Goal: Information Seeking & Learning: Learn about a topic

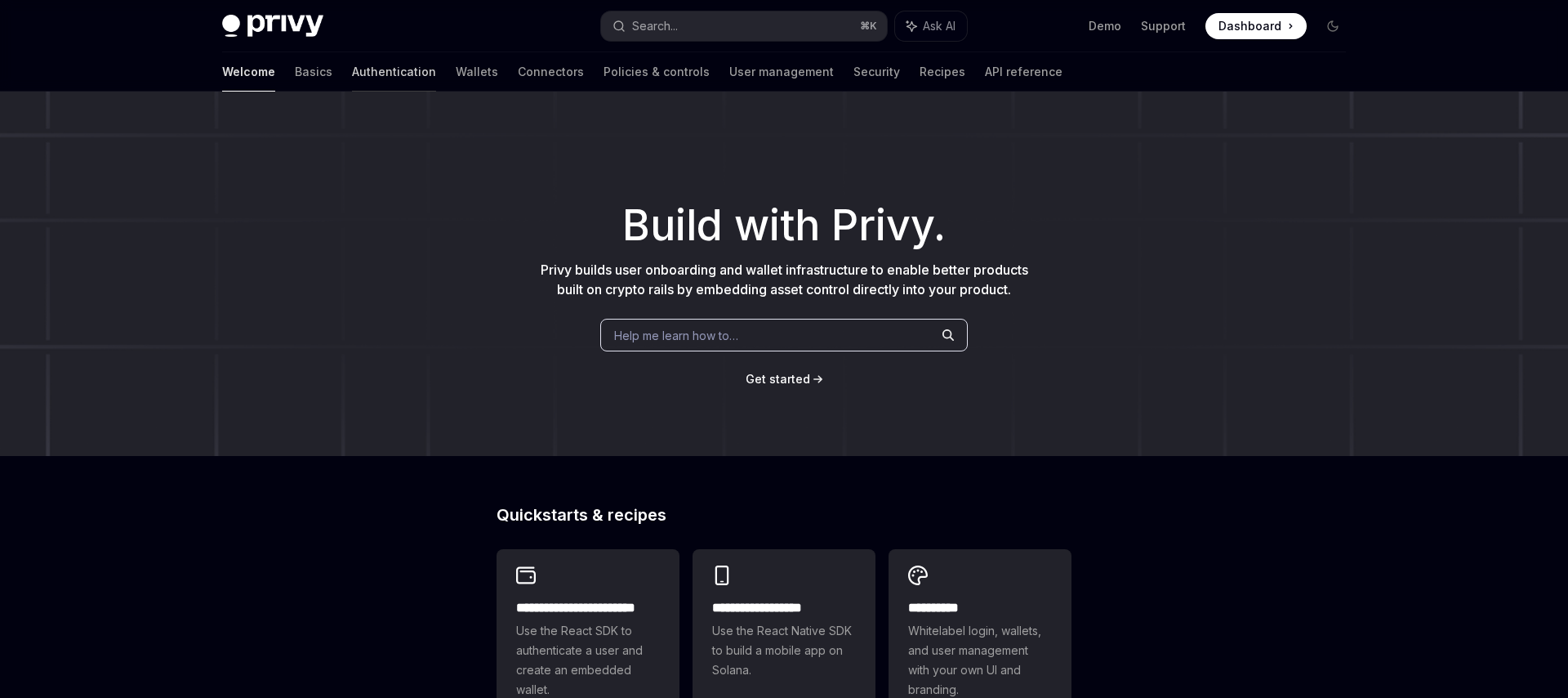
click at [352, 76] on link "Authentication" at bounding box center [394, 71] width 84 height 39
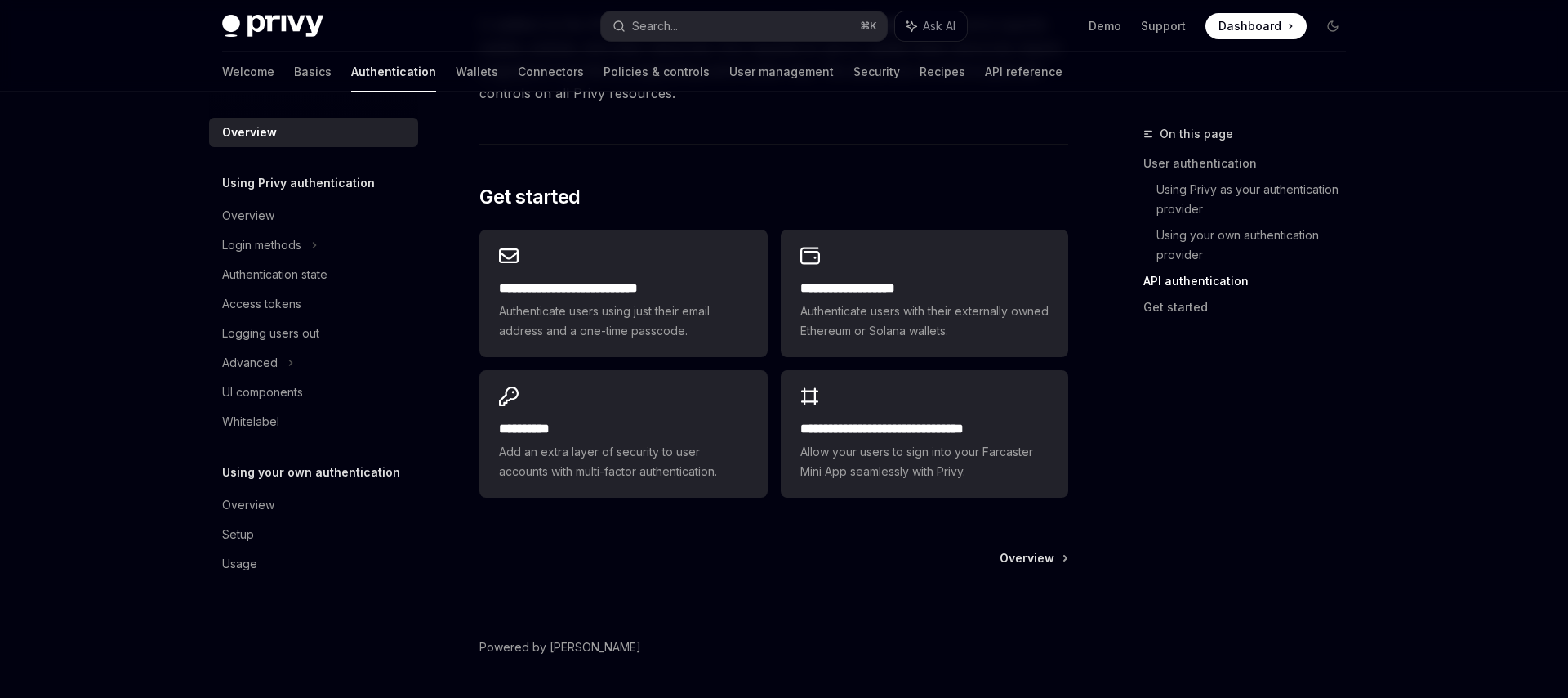
scroll to position [1353, 0]
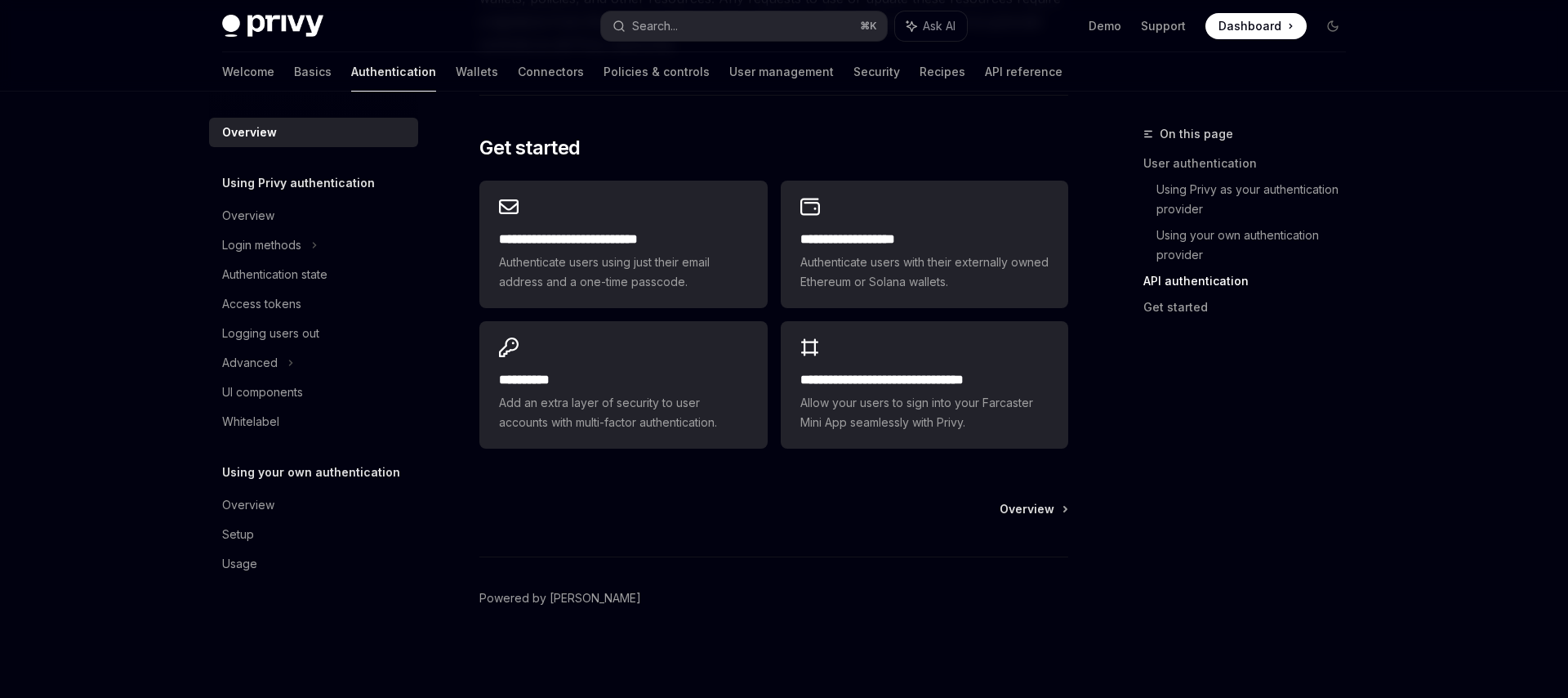
click at [1029, 518] on div "Overview Powered by Mintlify" at bounding box center [774, 600] width 589 height 197
click at [1025, 506] on span "Overview" at bounding box center [1026, 509] width 55 height 16
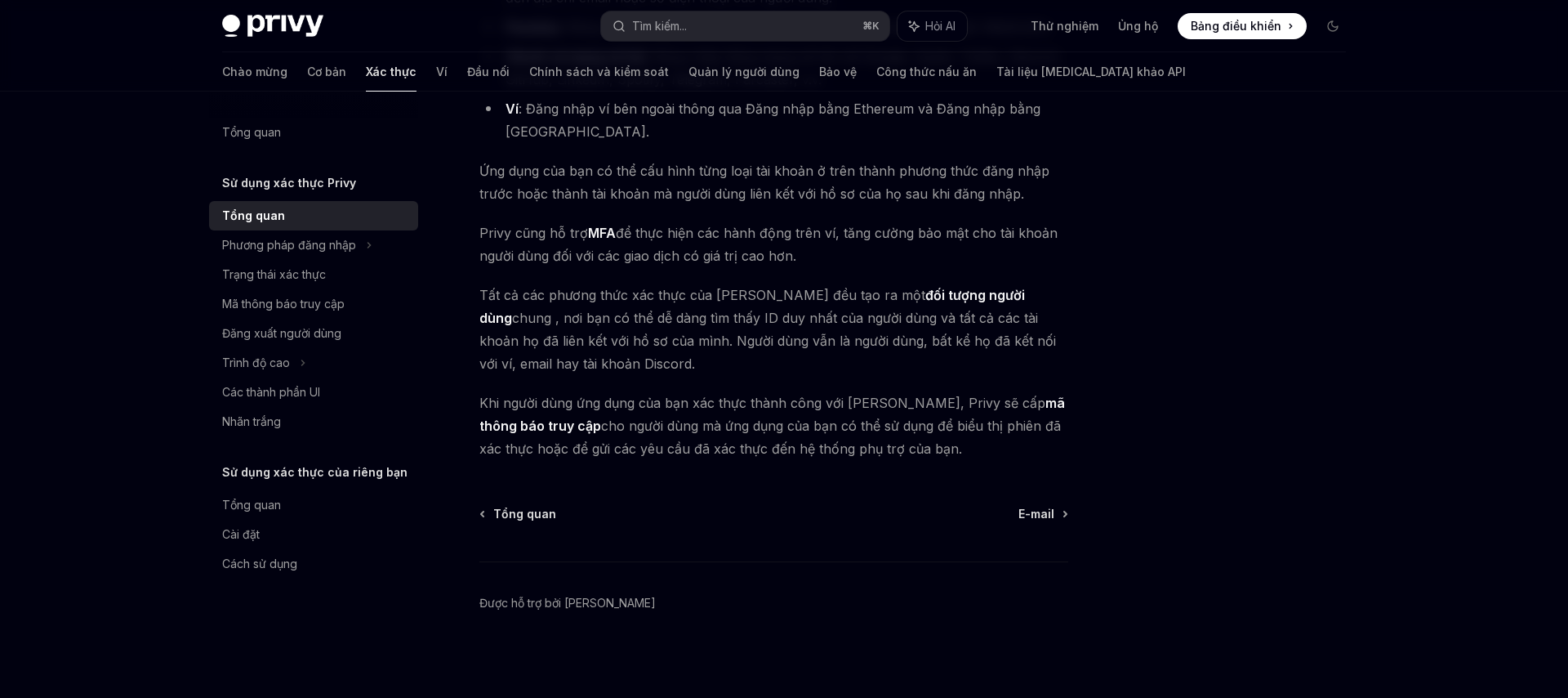
scroll to position [316, 0]
click at [1039, 505] on font "E-mail" at bounding box center [1036, 507] width 36 height 14
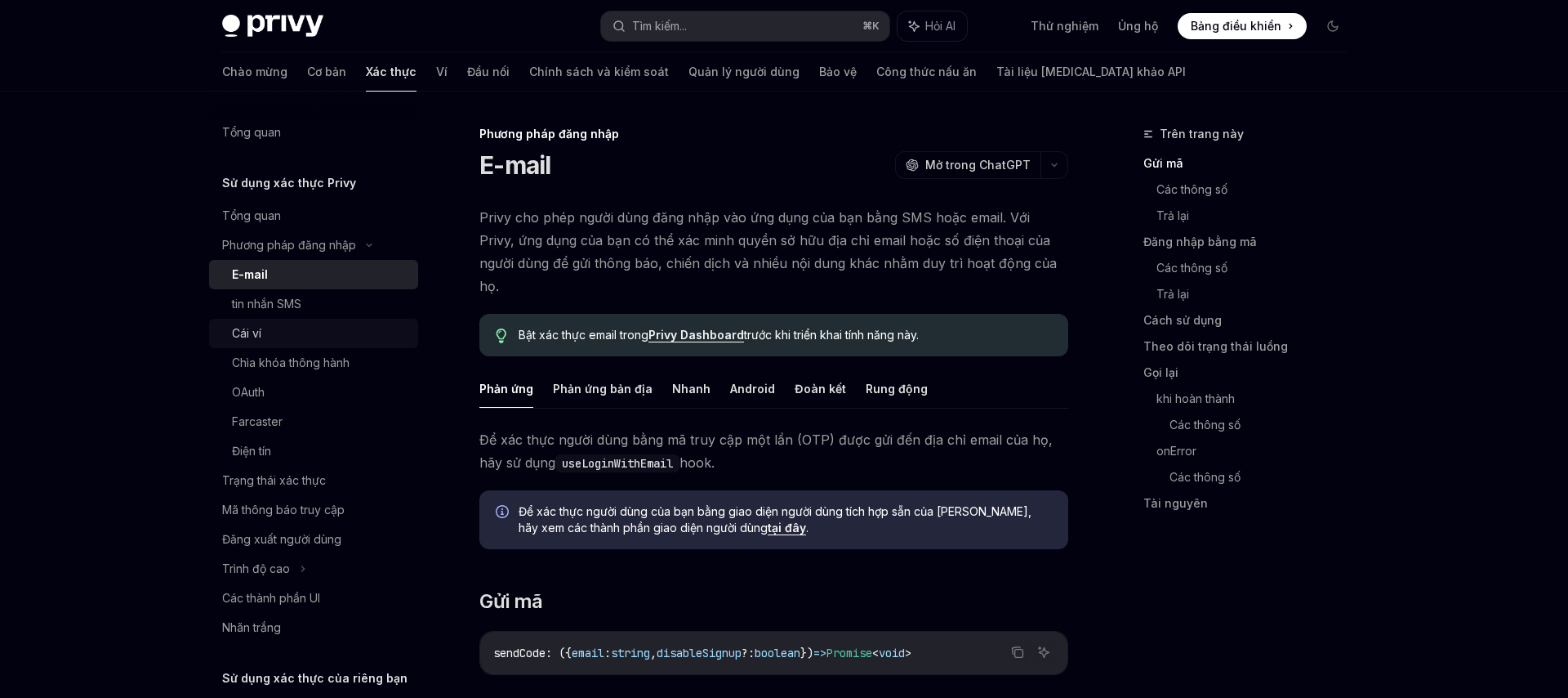
click at [292, 338] on div "Cái ví" at bounding box center [320, 333] width 176 height 20
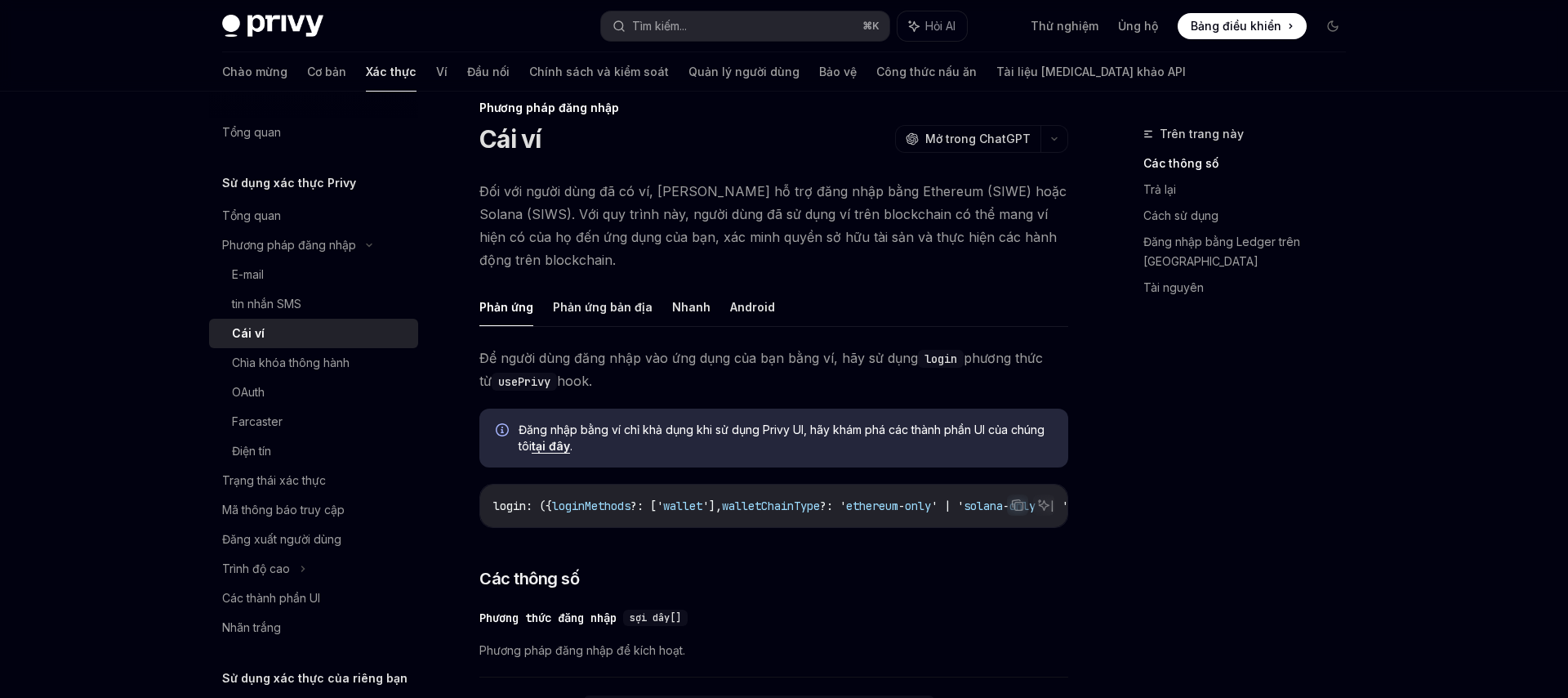
scroll to position [28, 0]
drag, startPoint x: 582, startPoint y: 525, endPoint x: 766, endPoint y: 518, distance: 184.1
click at [766, 519] on div "login : ({ loginMethods ?: [' wallet '], walletChainType ?: ' ethereum - only '…" at bounding box center [774, 504] width 587 height 42
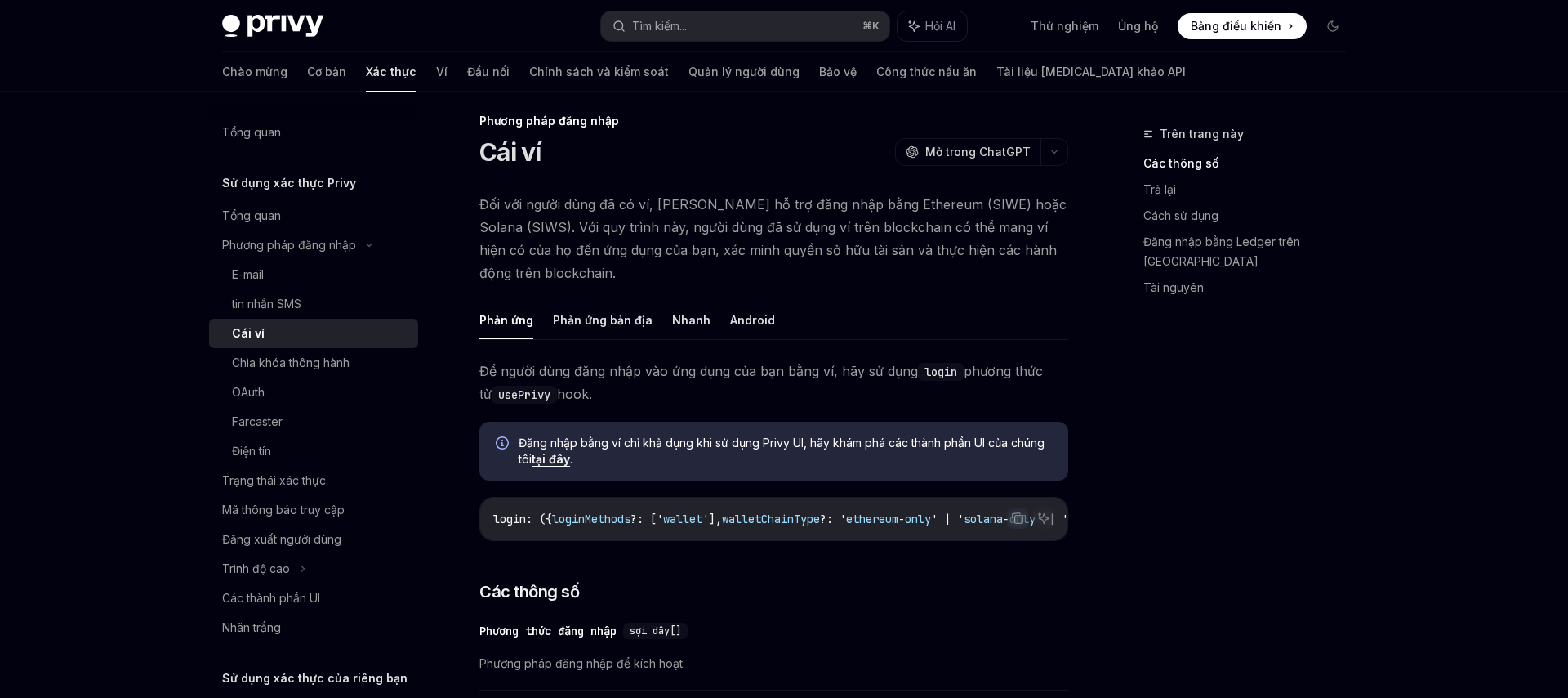
scroll to position [0, 0]
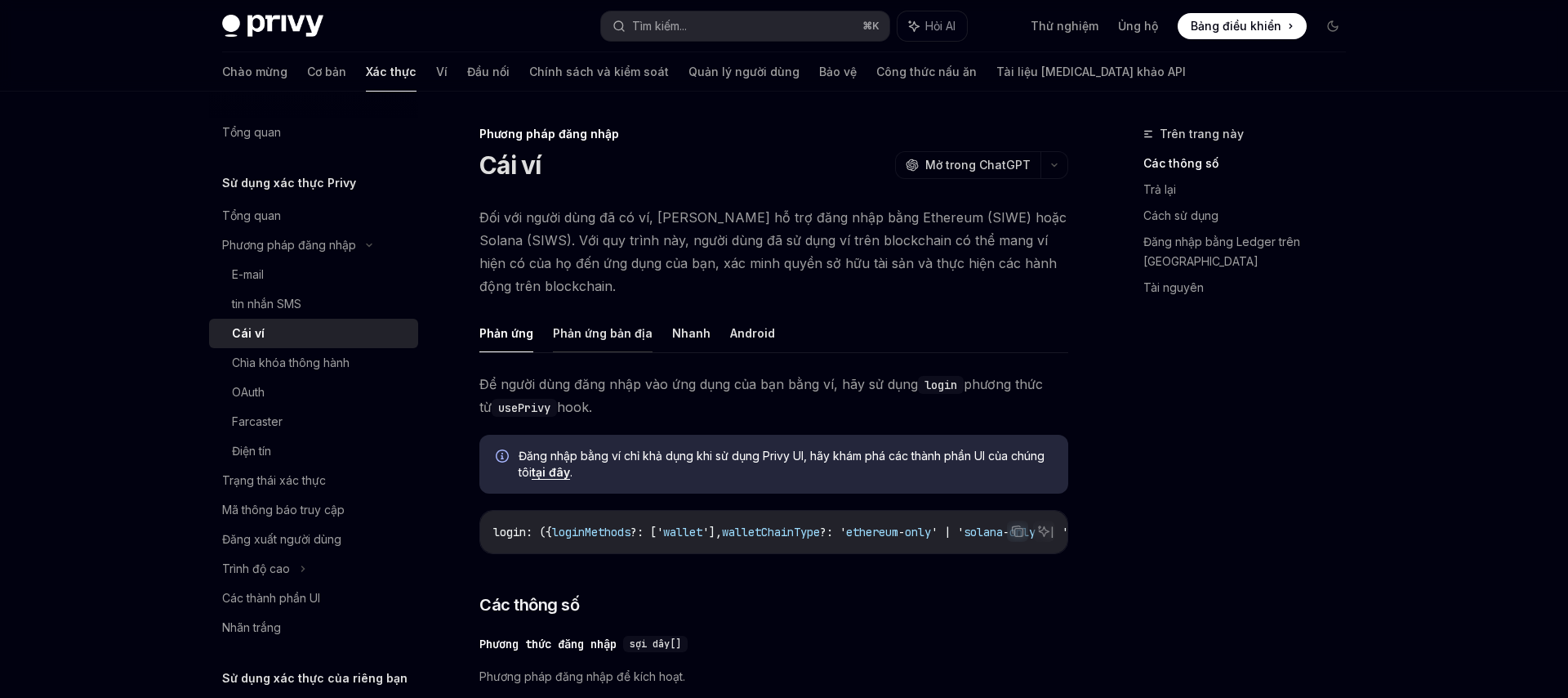
click at [598, 339] on font "Phản ứng bản địa" at bounding box center [602, 332] width 99 height 14
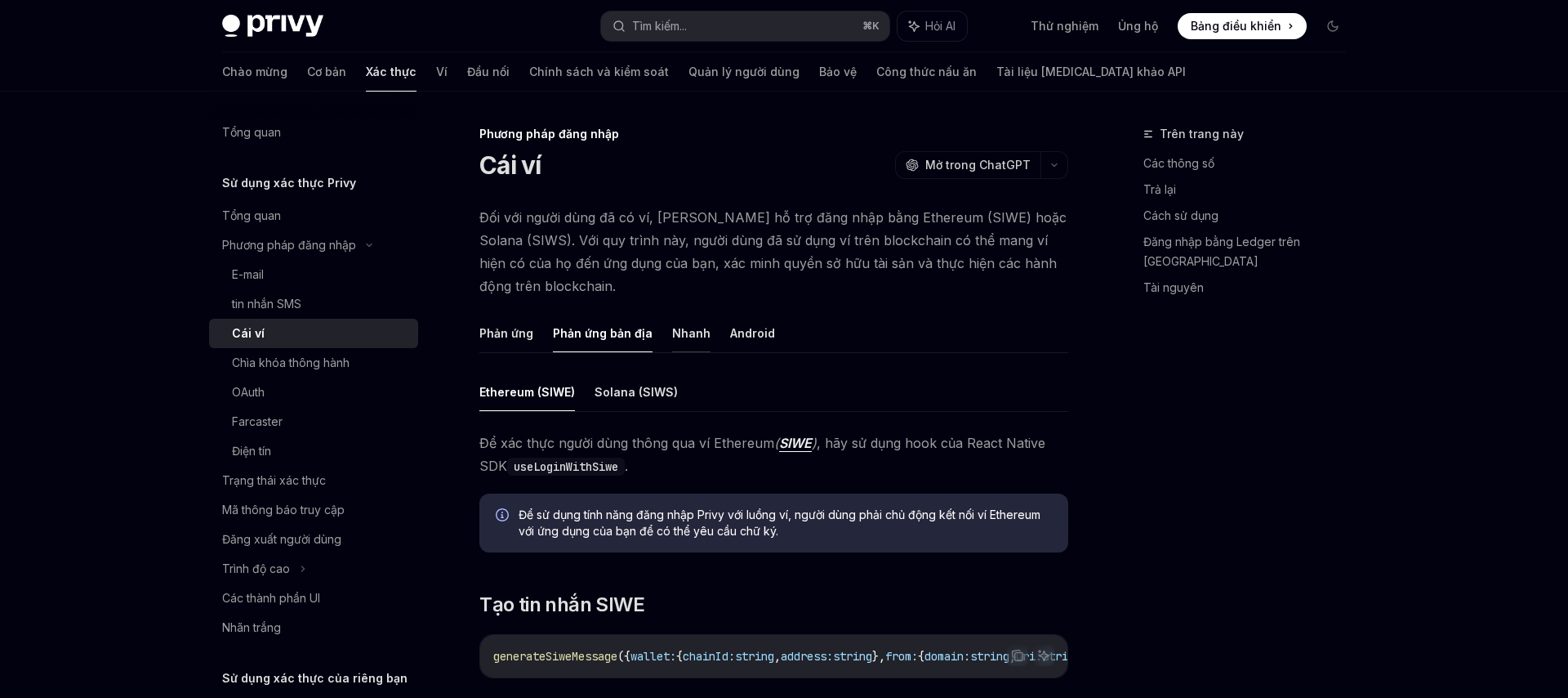
click at [674, 337] on font "Nhanh" at bounding box center [691, 332] width 39 height 14
type textarea "*"
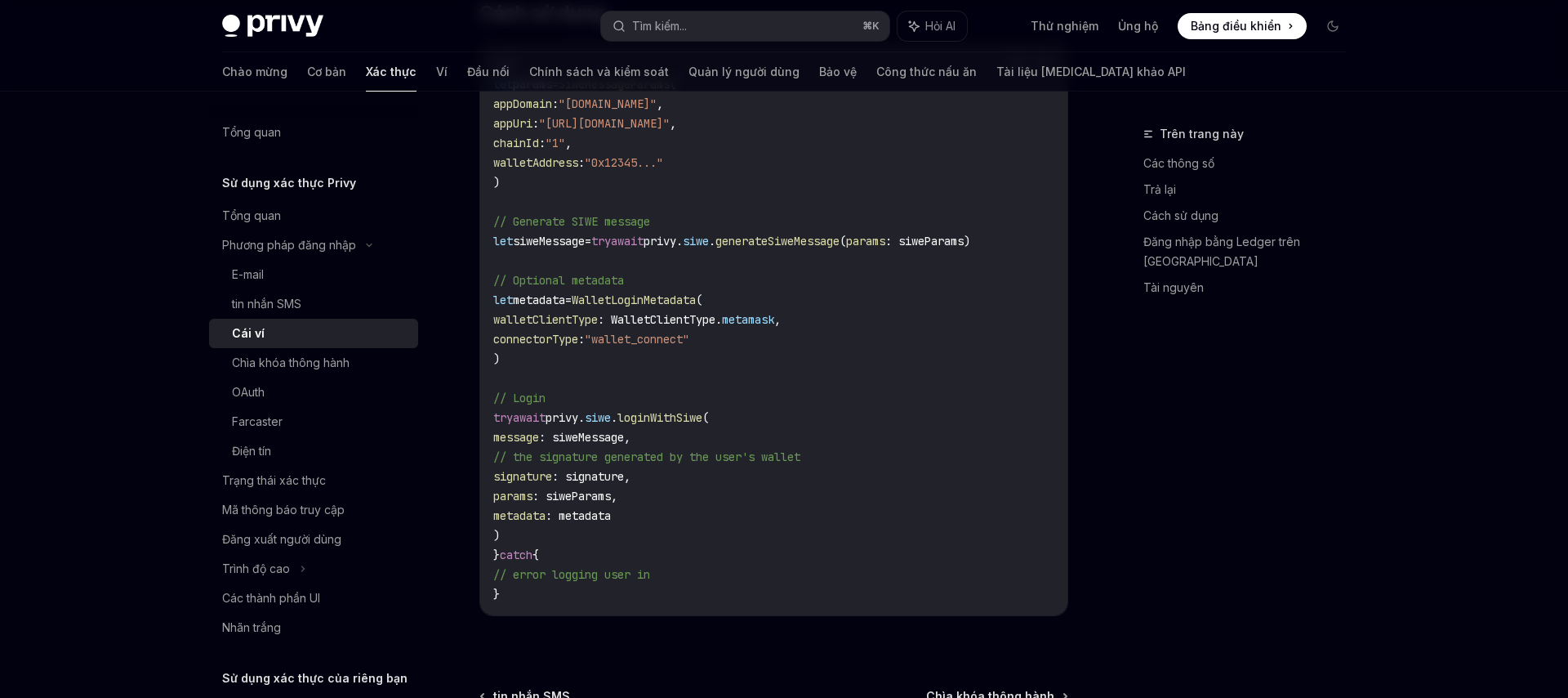
scroll to position [3038, 0]
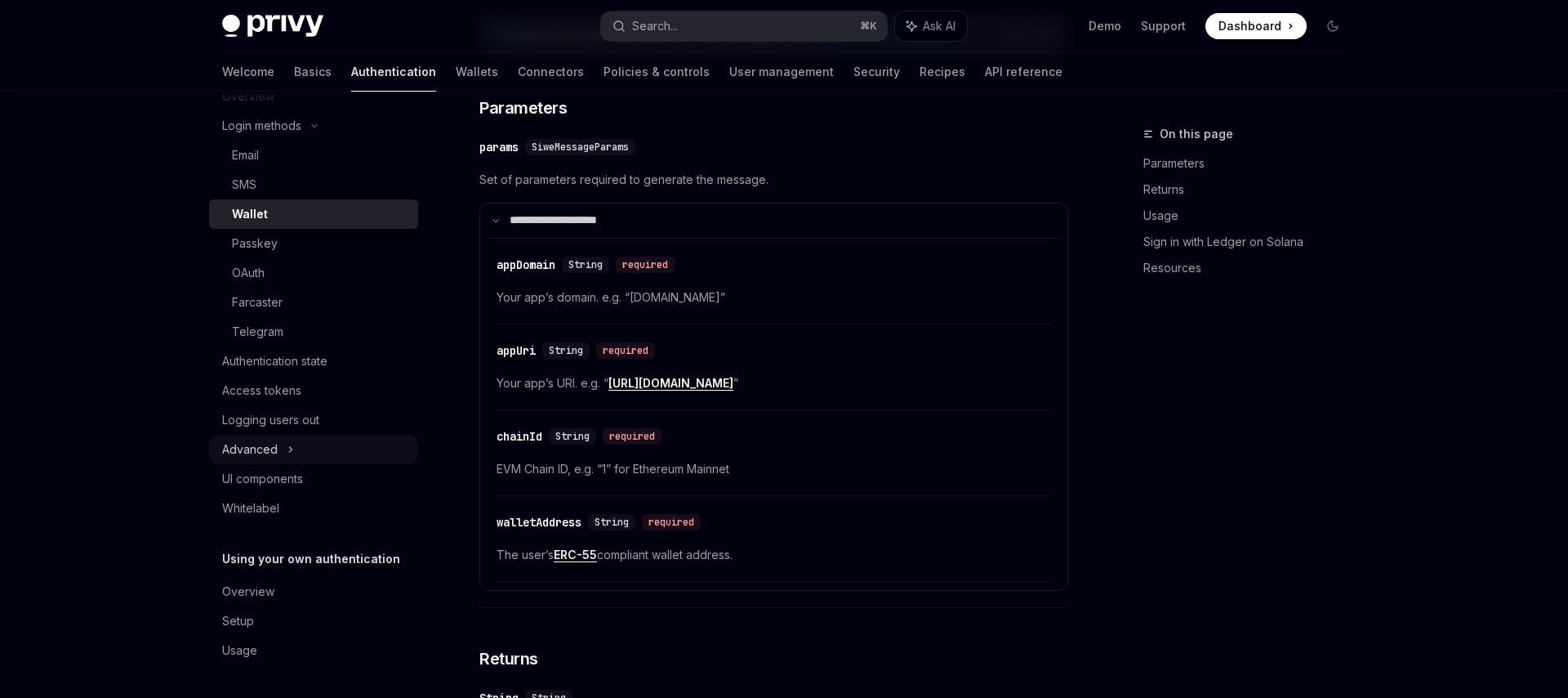
scroll to position [503, 0]
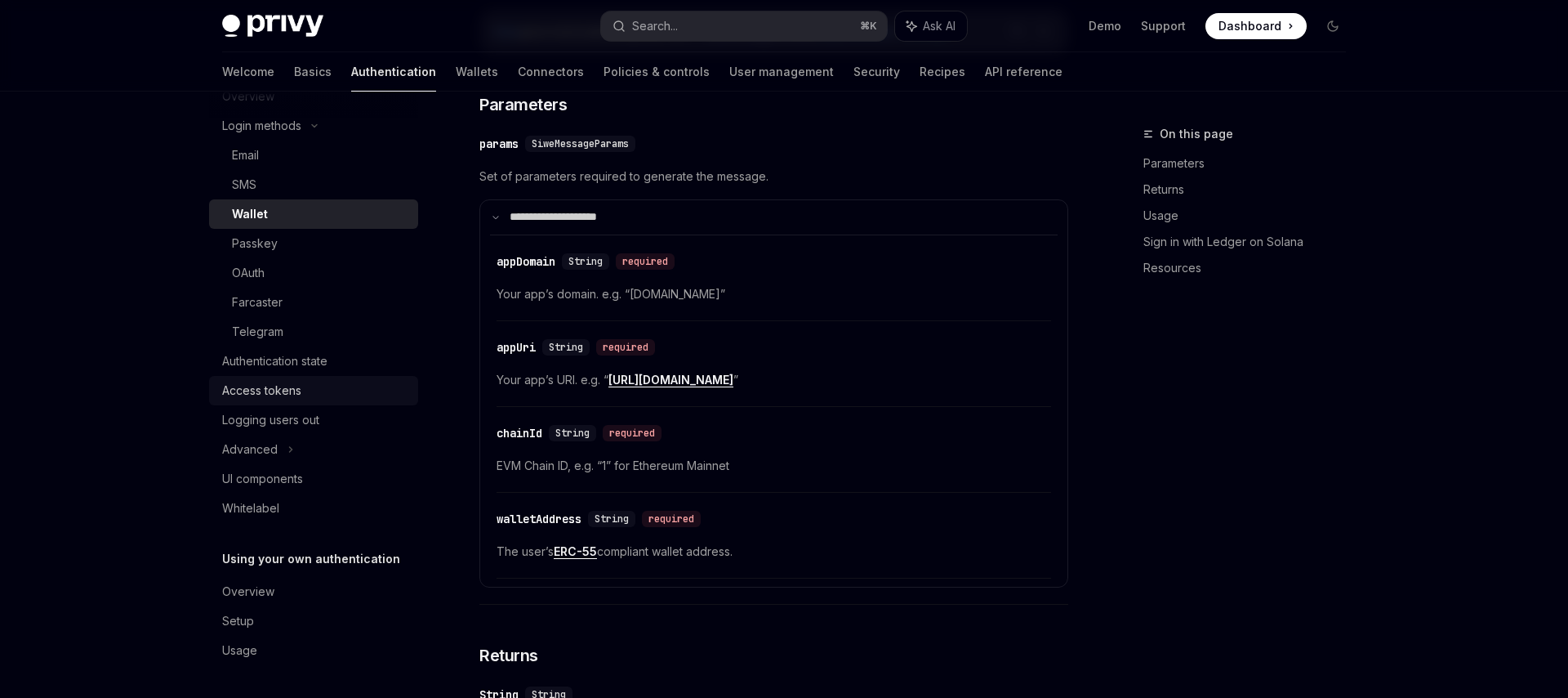
click at [292, 385] on div "Access tokens" at bounding box center [262, 391] width 79 height 20
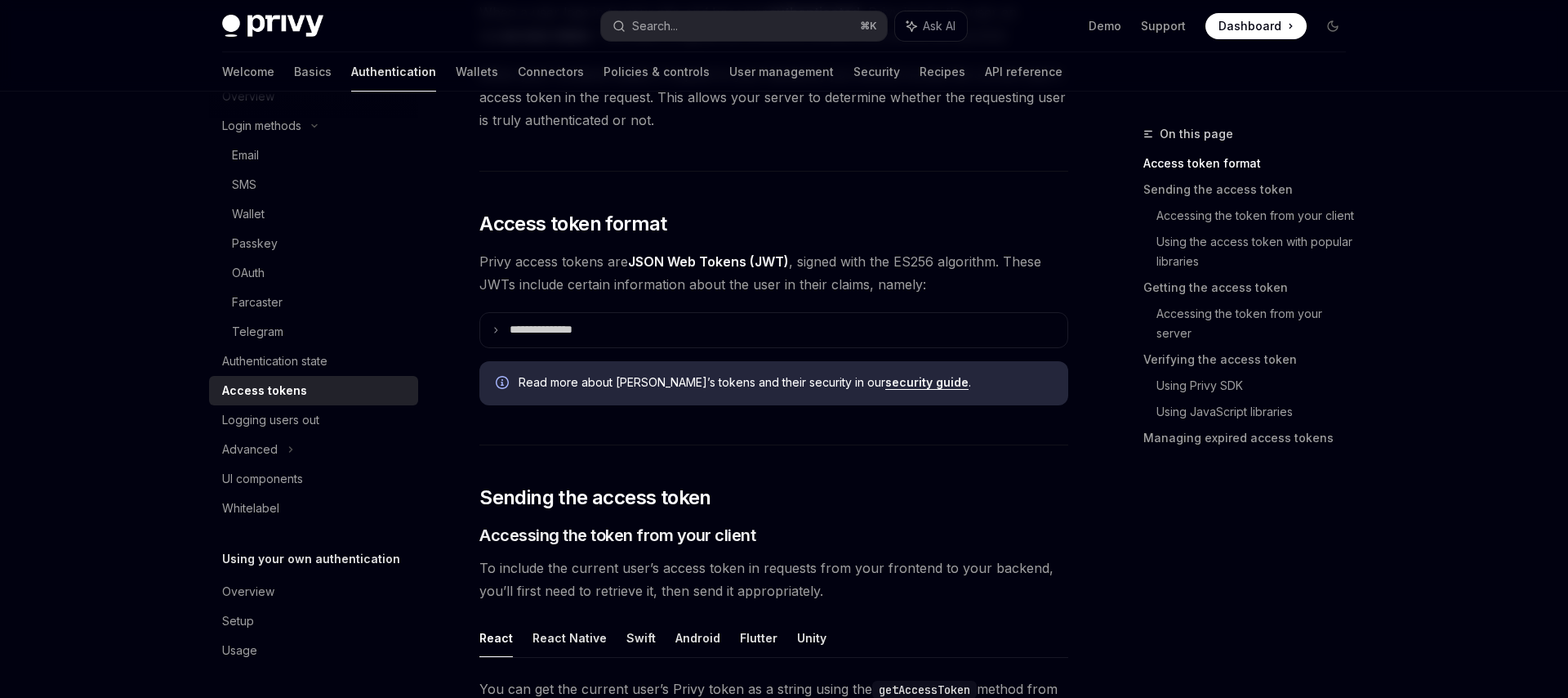
scroll to position [208, 0]
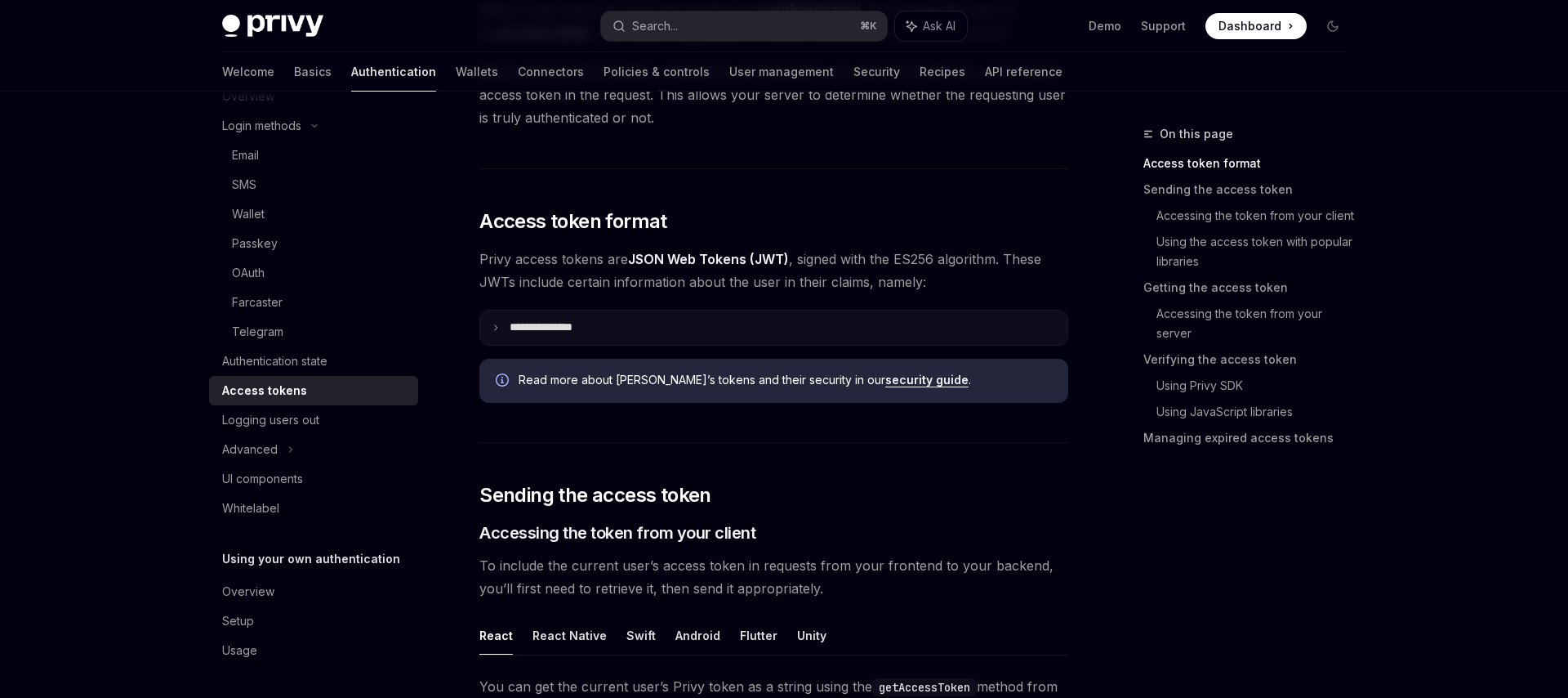
click at [693, 330] on summary "**********" at bounding box center [774, 328] width 587 height 34
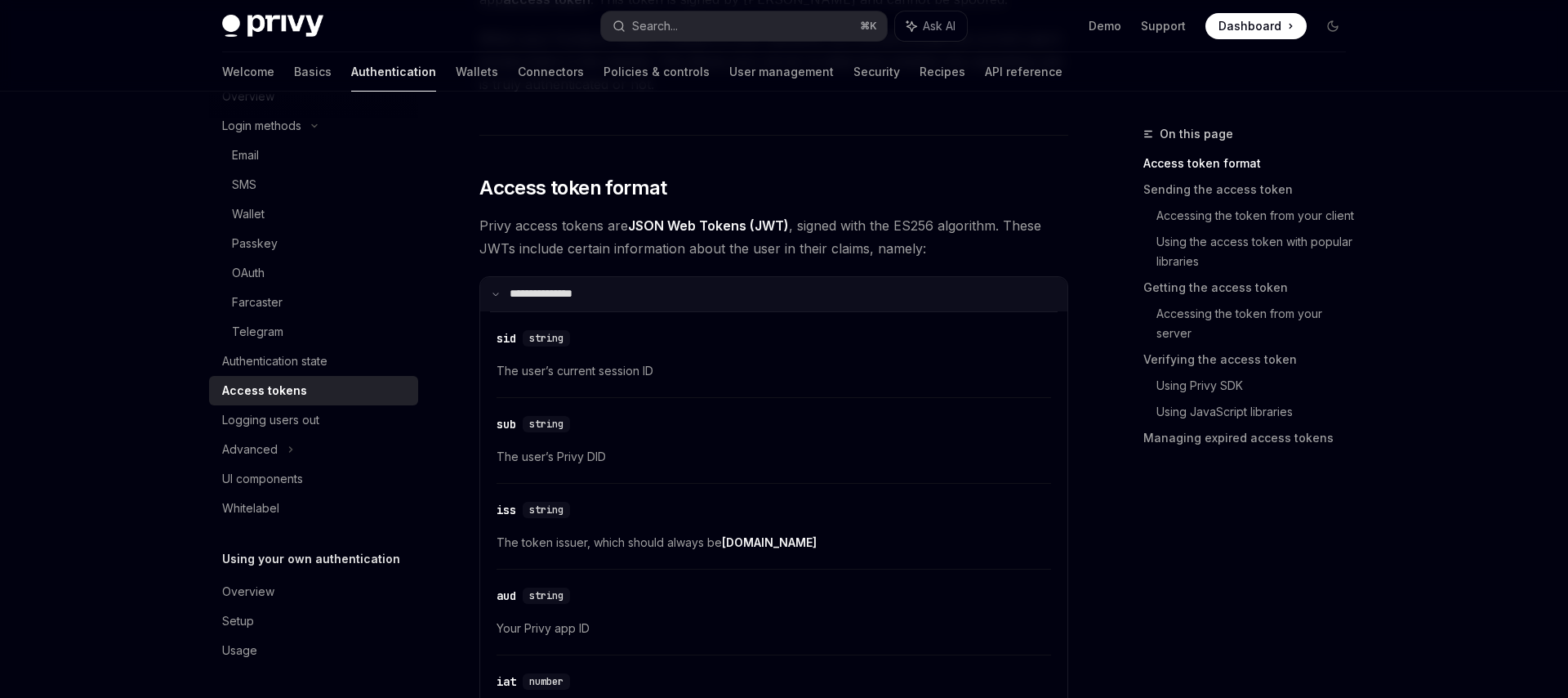
scroll to position [242, 0]
click at [682, 296] on summary "**********" at bounding box center [774, 293] width 587 height 34
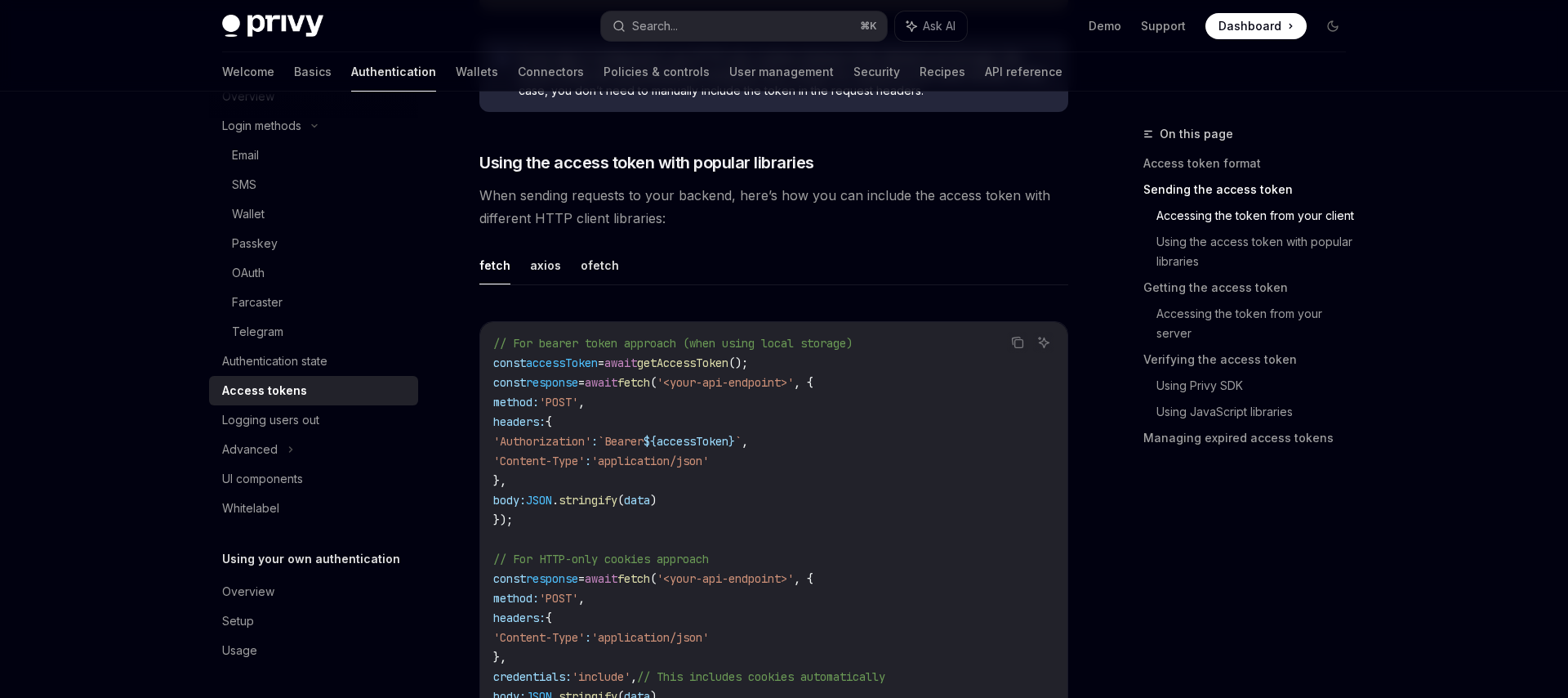
scroll to position [1285, 0]
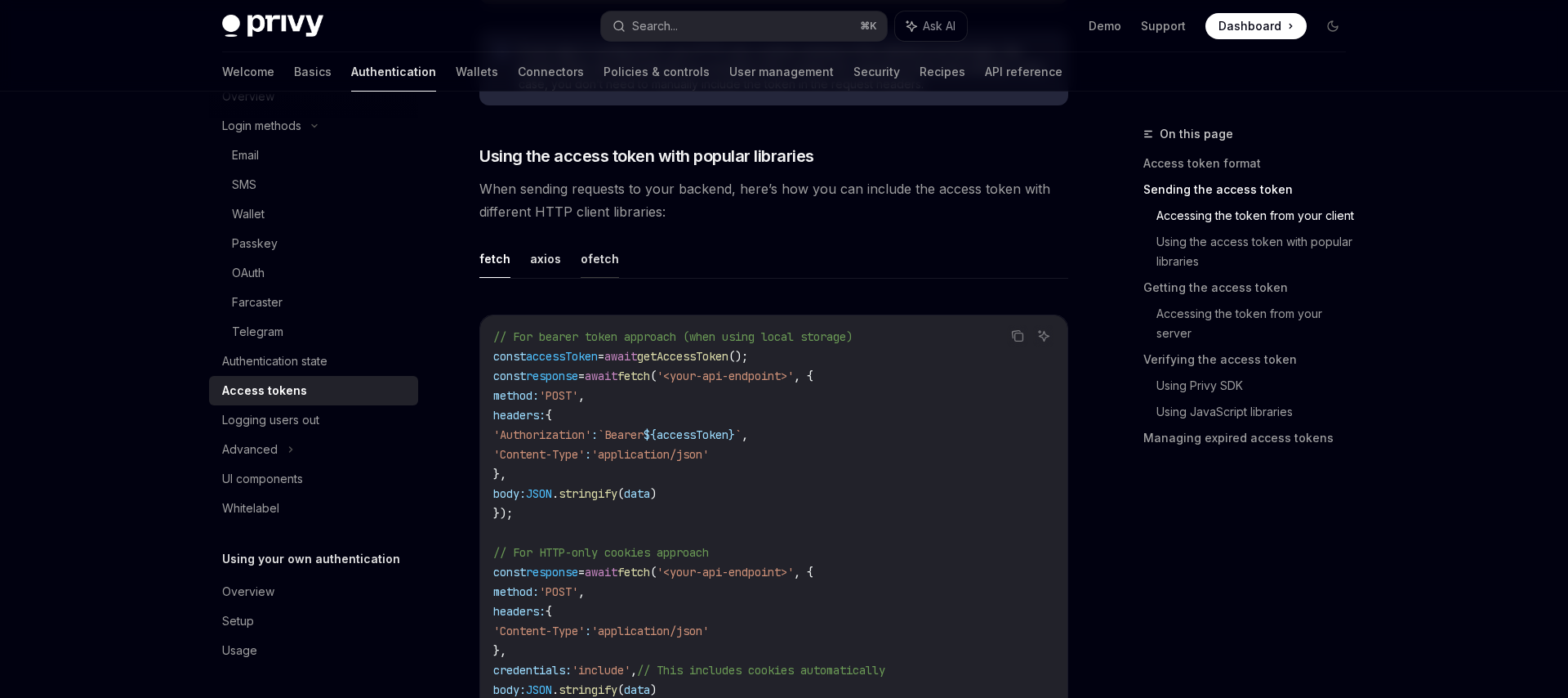
click at [610, 265] on button "ofetch" at bounding box center [599, 258] width 39 height 39
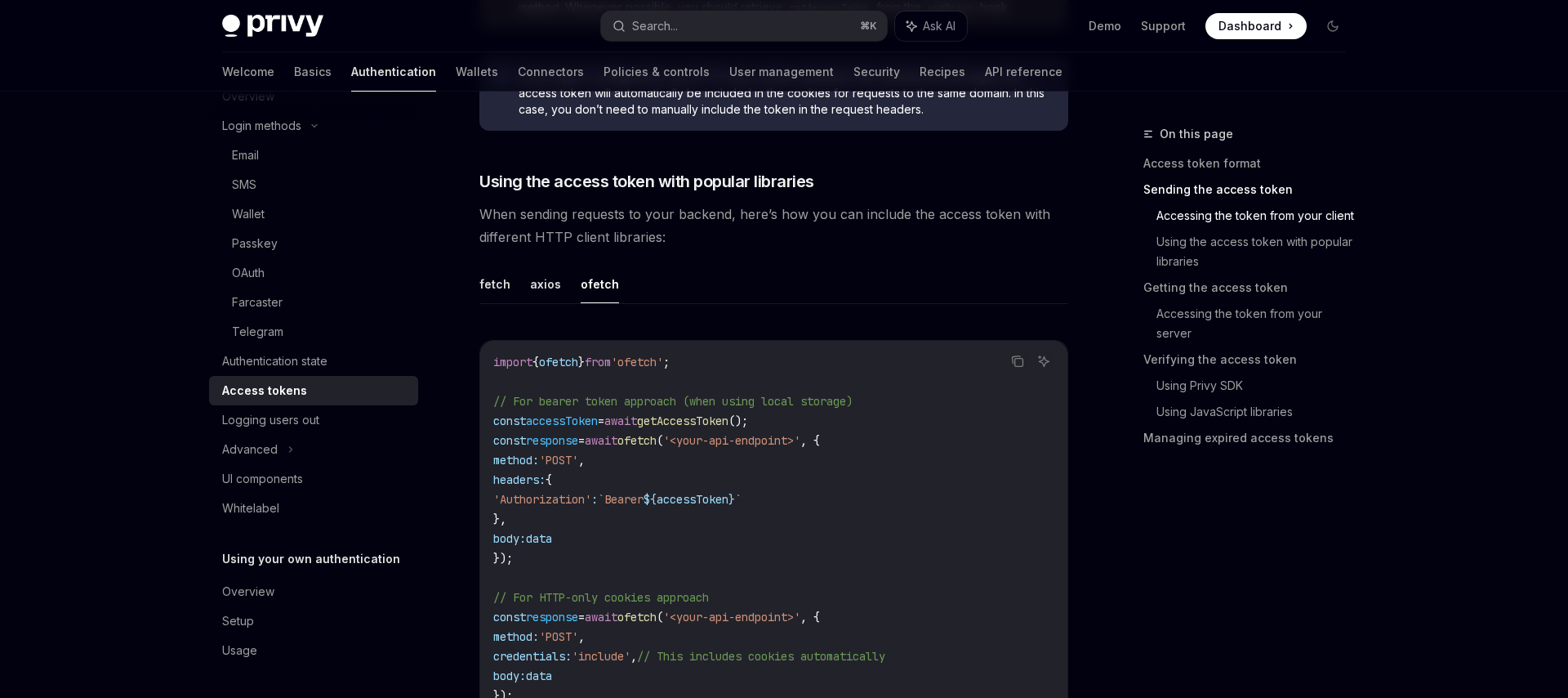
scroll to position [1257, 0]
click at [482, 277] on button "fetch" at bounding box center [495, 286] width 31 height 39
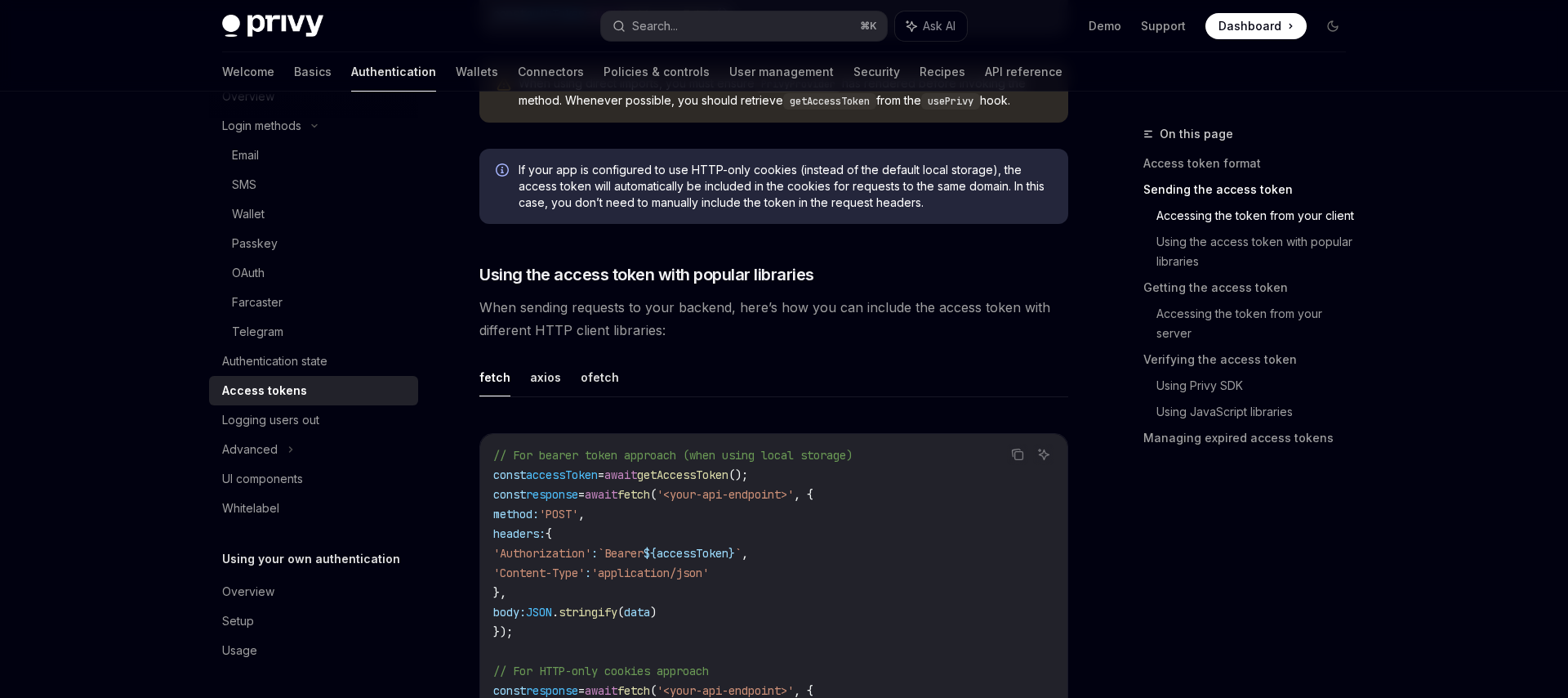
scroll to position [1160, 0]
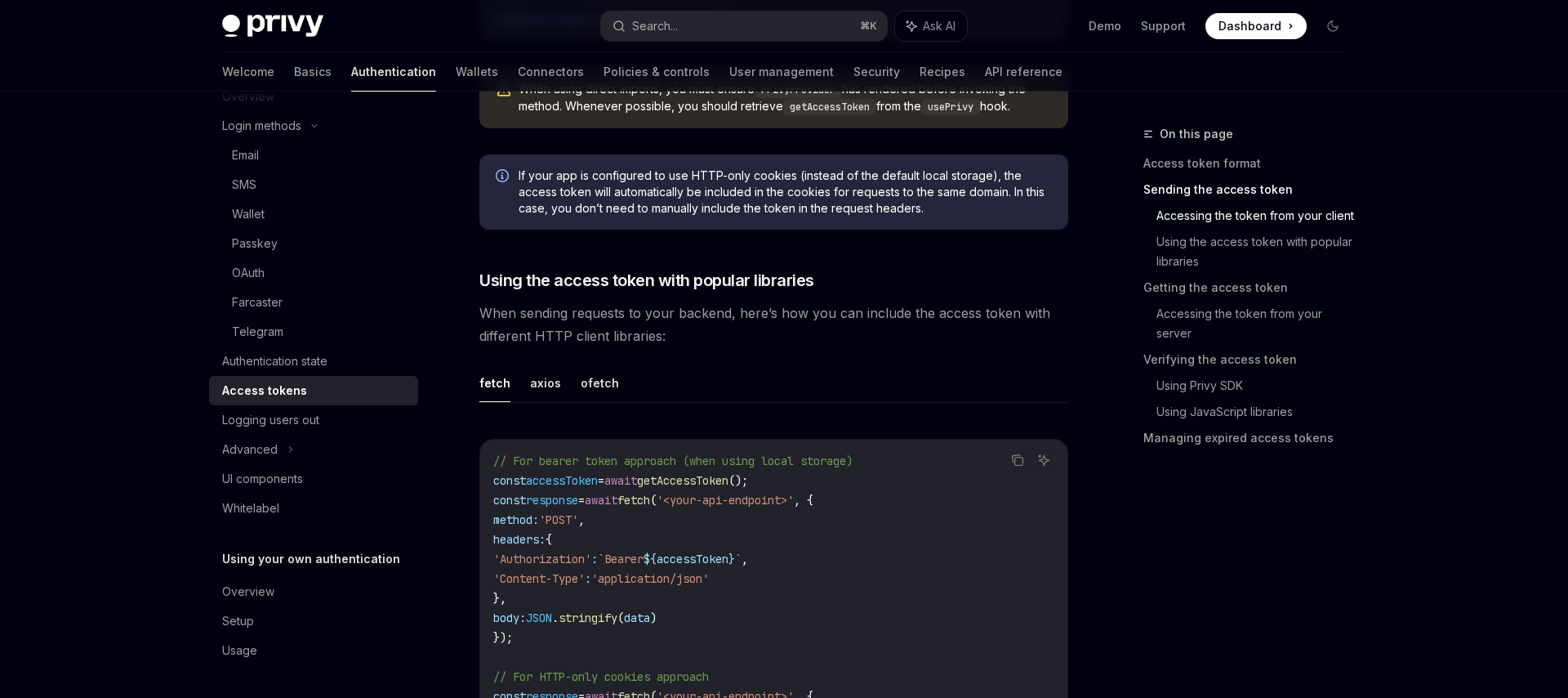
click at [719, 477] on span "getAccessToken" at bounding box center [682, 480] width 91 height 14
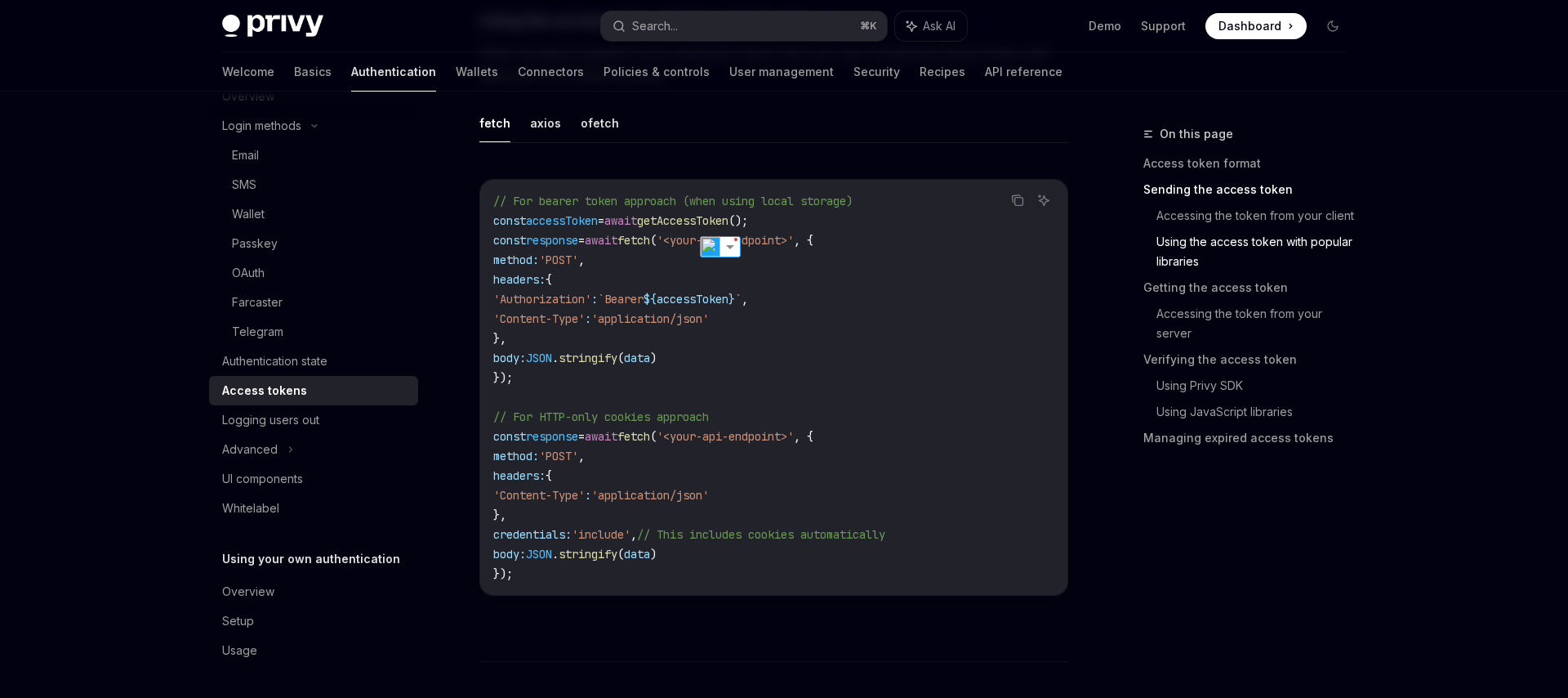
scroll to position [1401, 0]
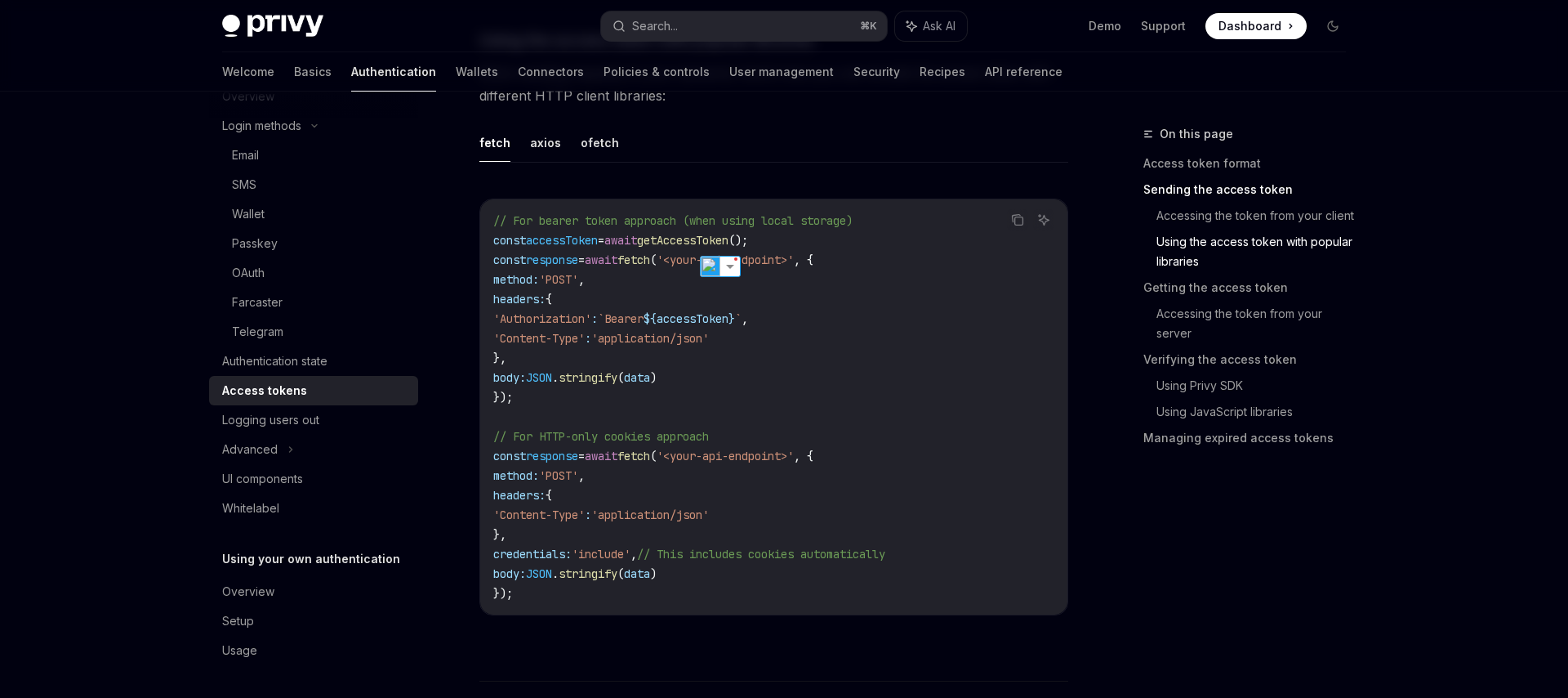
click at [719, 477] on code "// For bearer token approach (when using local storage) const accessToken = awa…" at bounding box center [773, 406] width 561 height 392
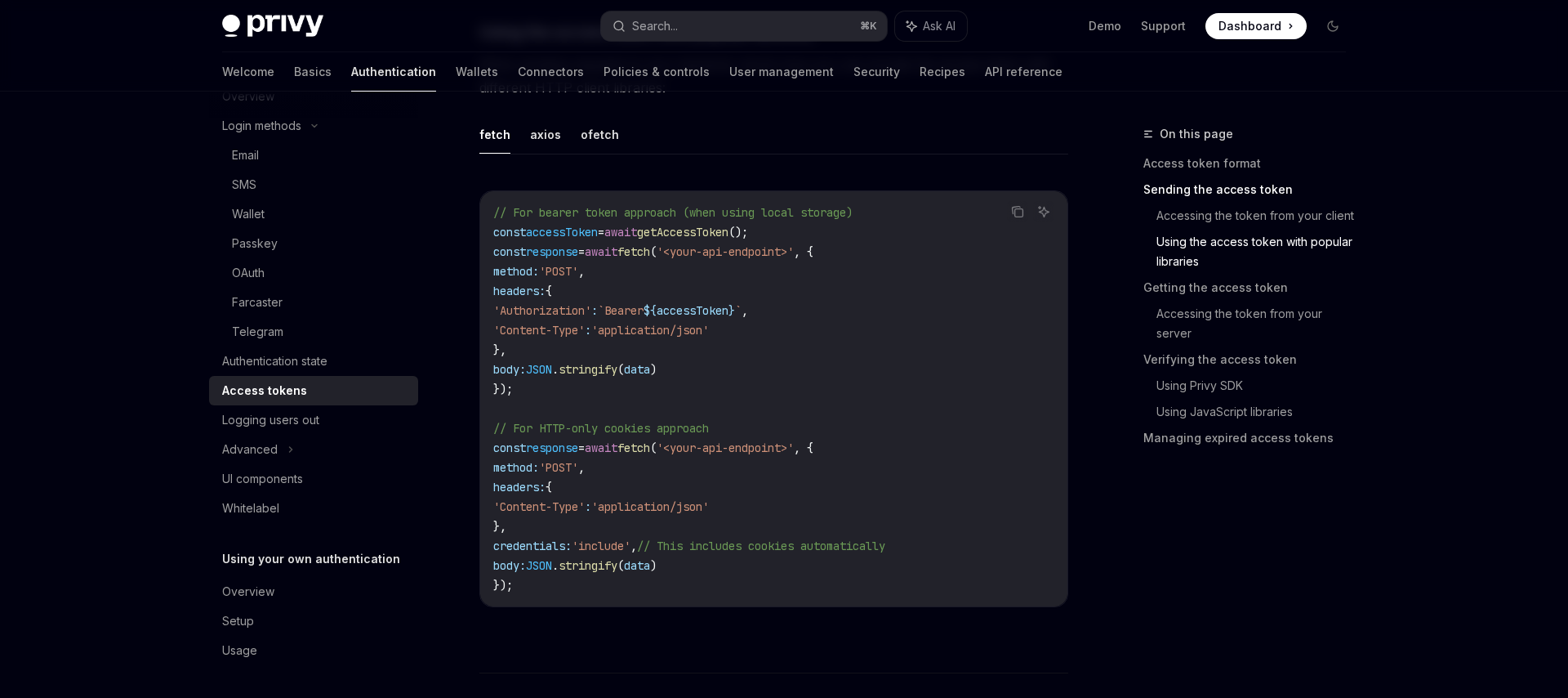
click at [725, 312] on span "accessToken" at bounding box center [692, 311] width 72 height 14
click at [680, 340] on code "// For bearer token approach (when using local storage) const accessToken = awa…" at bounding box center [773, 398] width 561 height 392
click at [585, 235] on span "accessToken" at bounding box center [562, 232] width 72 height 14
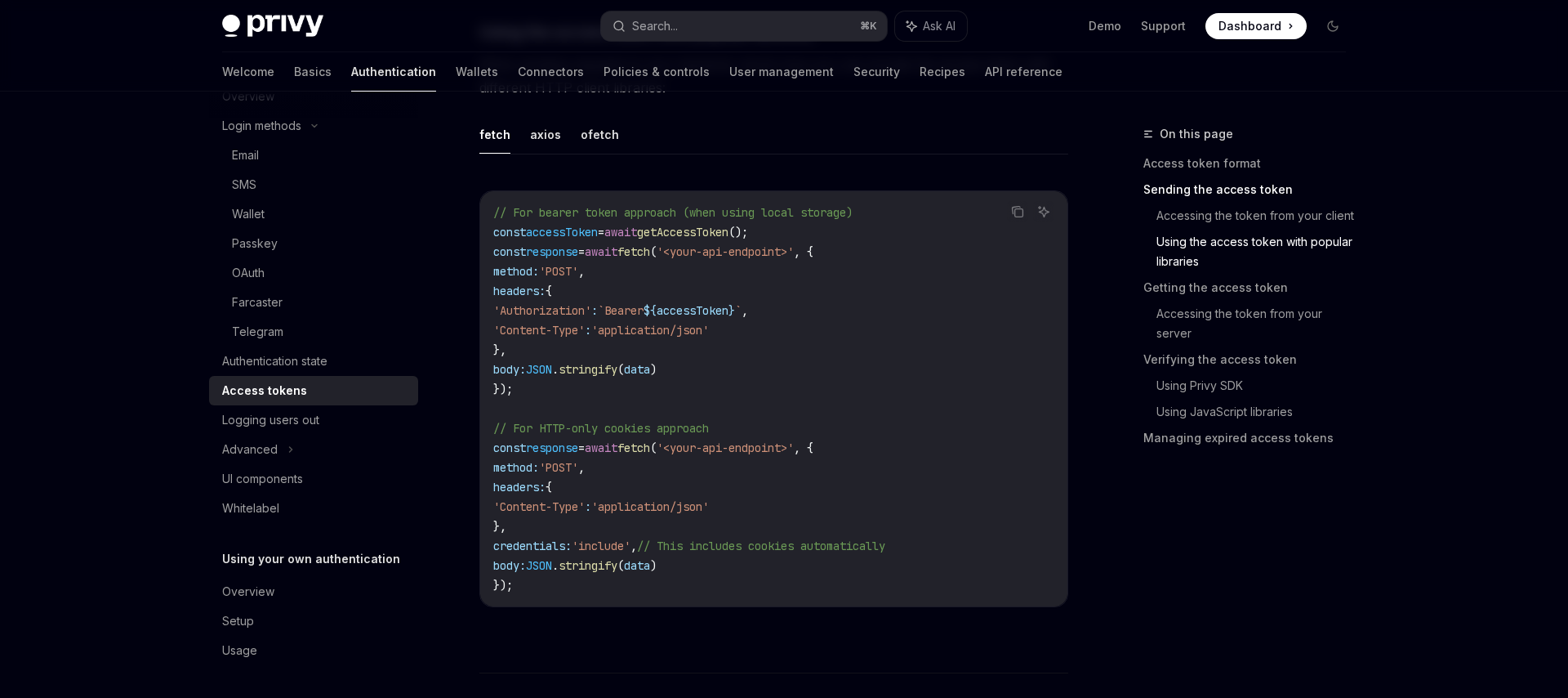
click at [585, 235] on span "accessToken" at bounding box center [562, 232] width 72 height 14
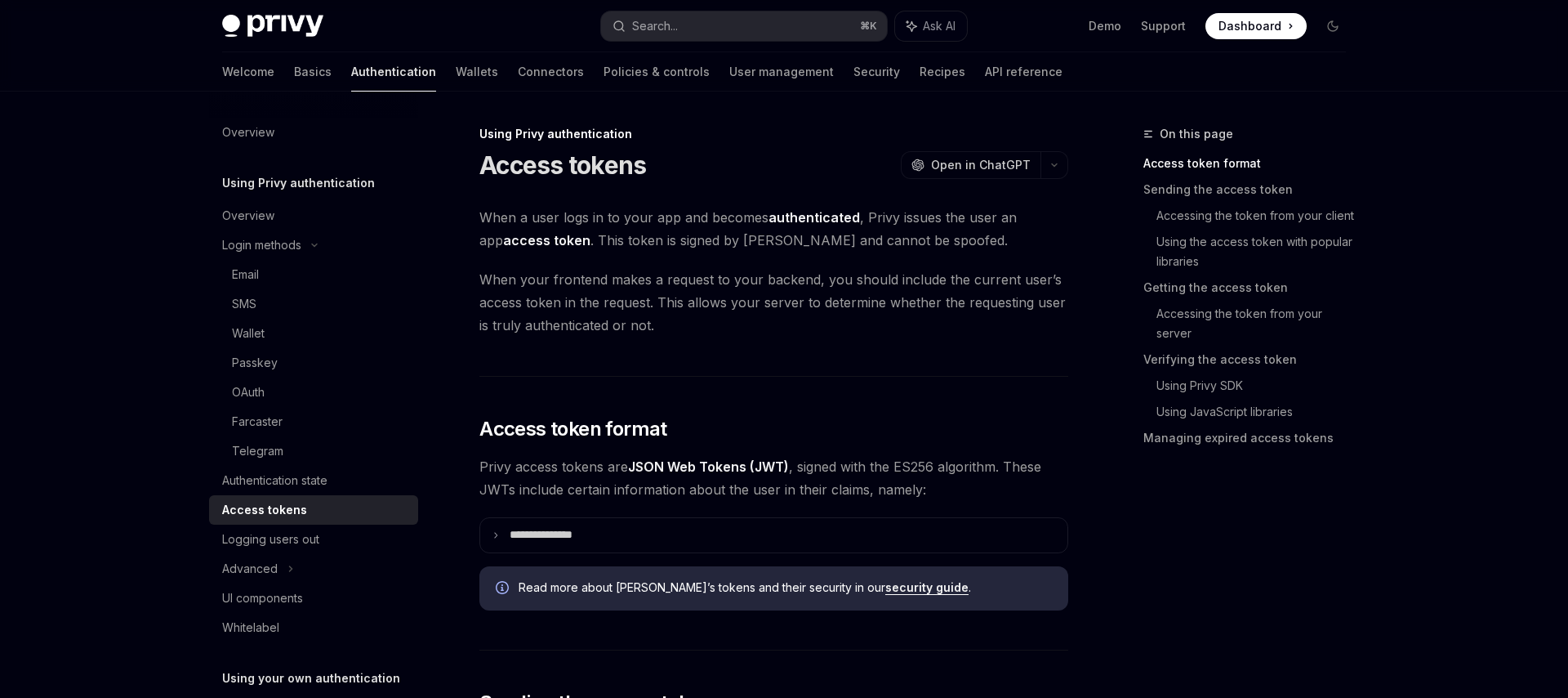
scroll to position [33, 0]
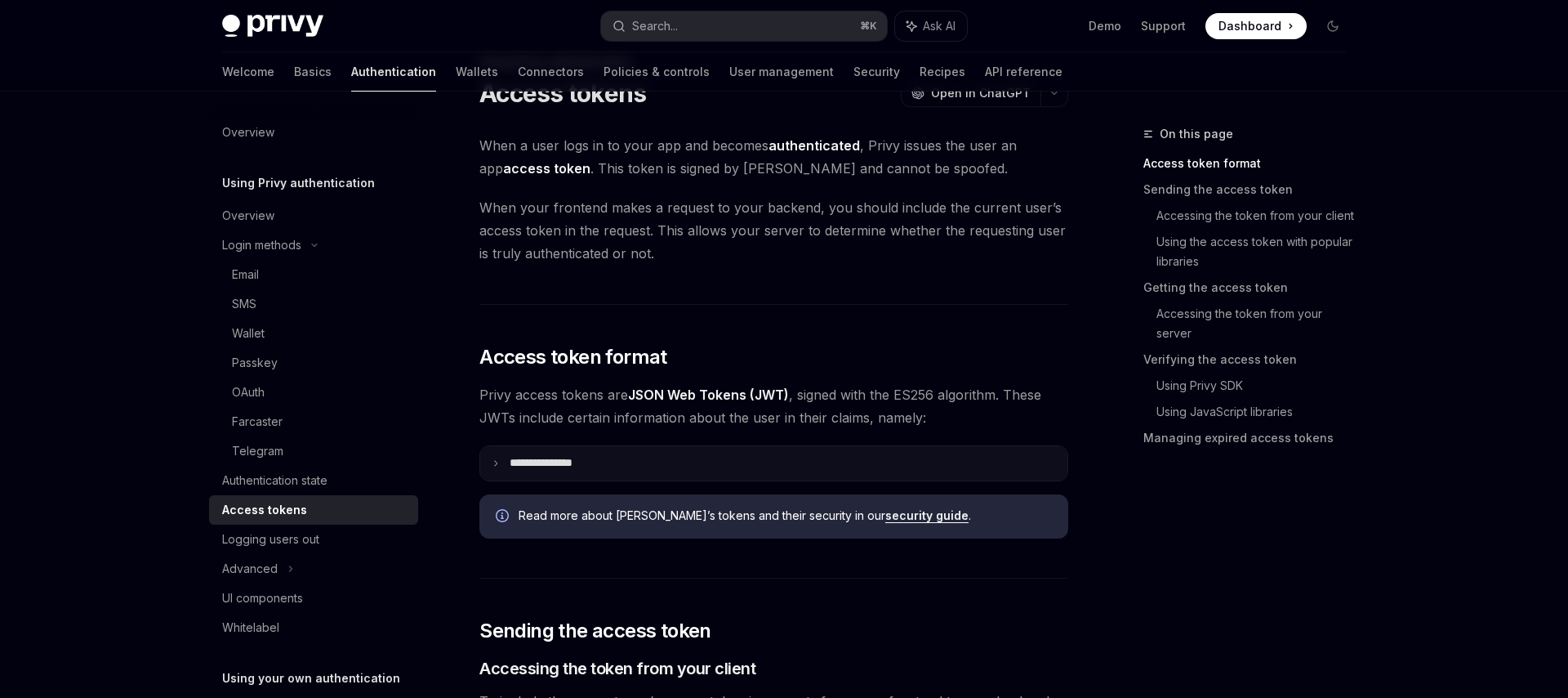
click at [691, 458] on summary "**********" at bounding box center [774, 463] width 587 height 34
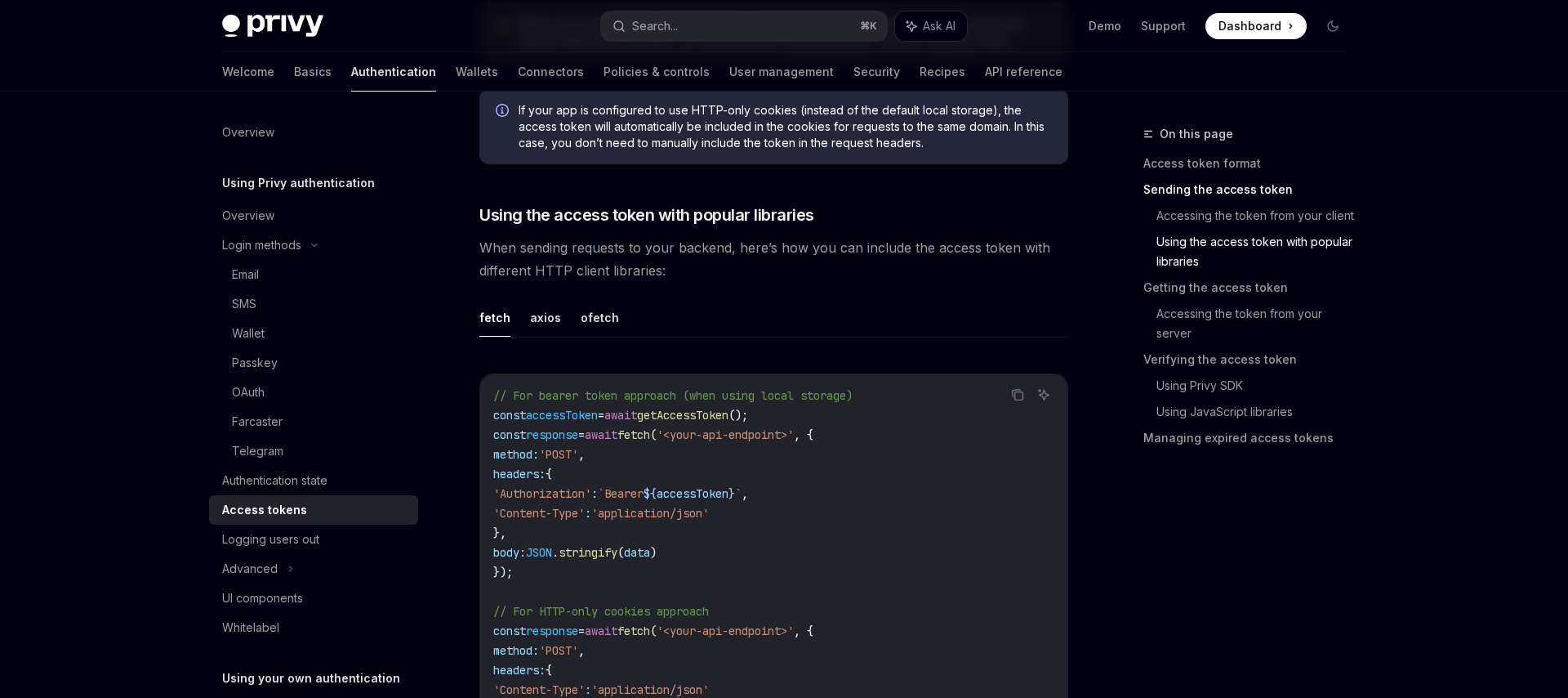
scroll to position [1773, 0]
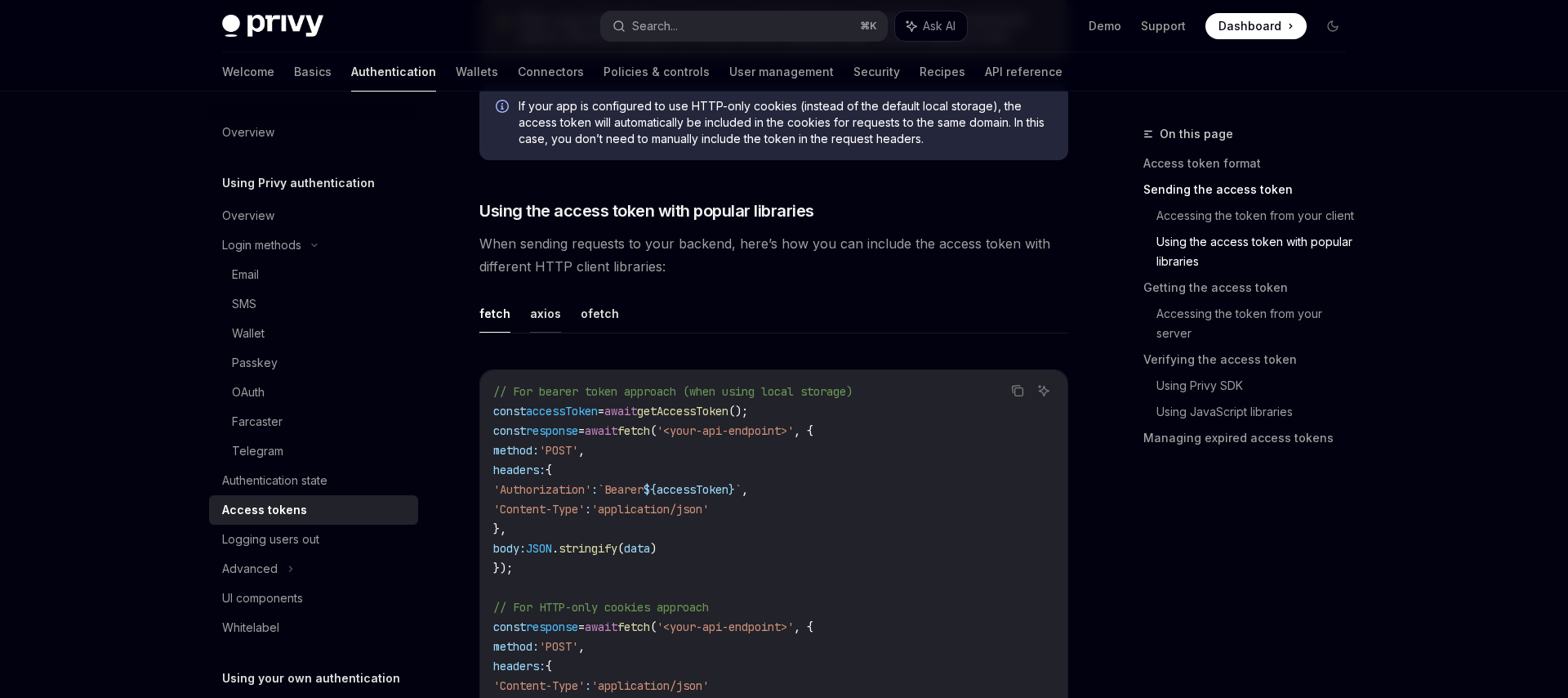
click at [533, 310] on button "axios" at bounding box center [545, 313] width 31 height 39
type textarea "*"
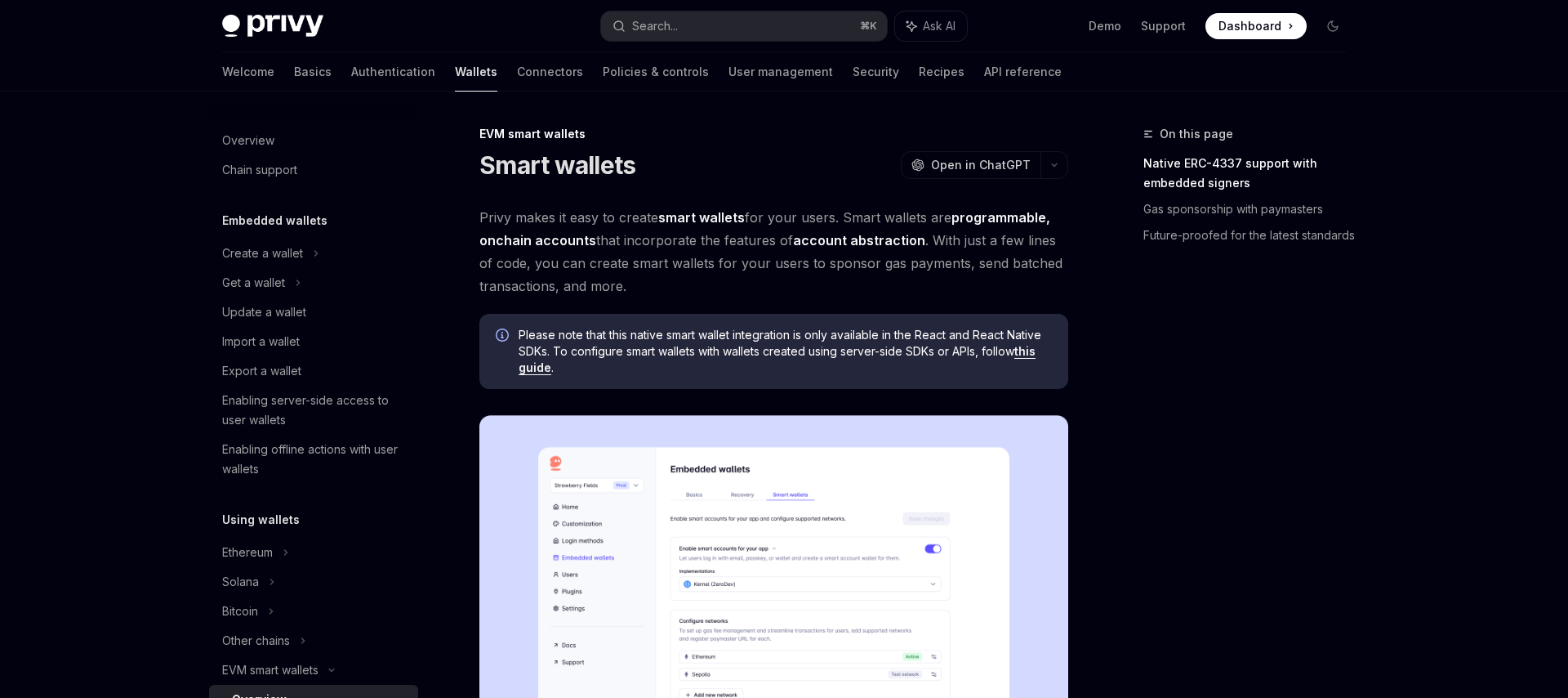
scroll to position [304, 0]
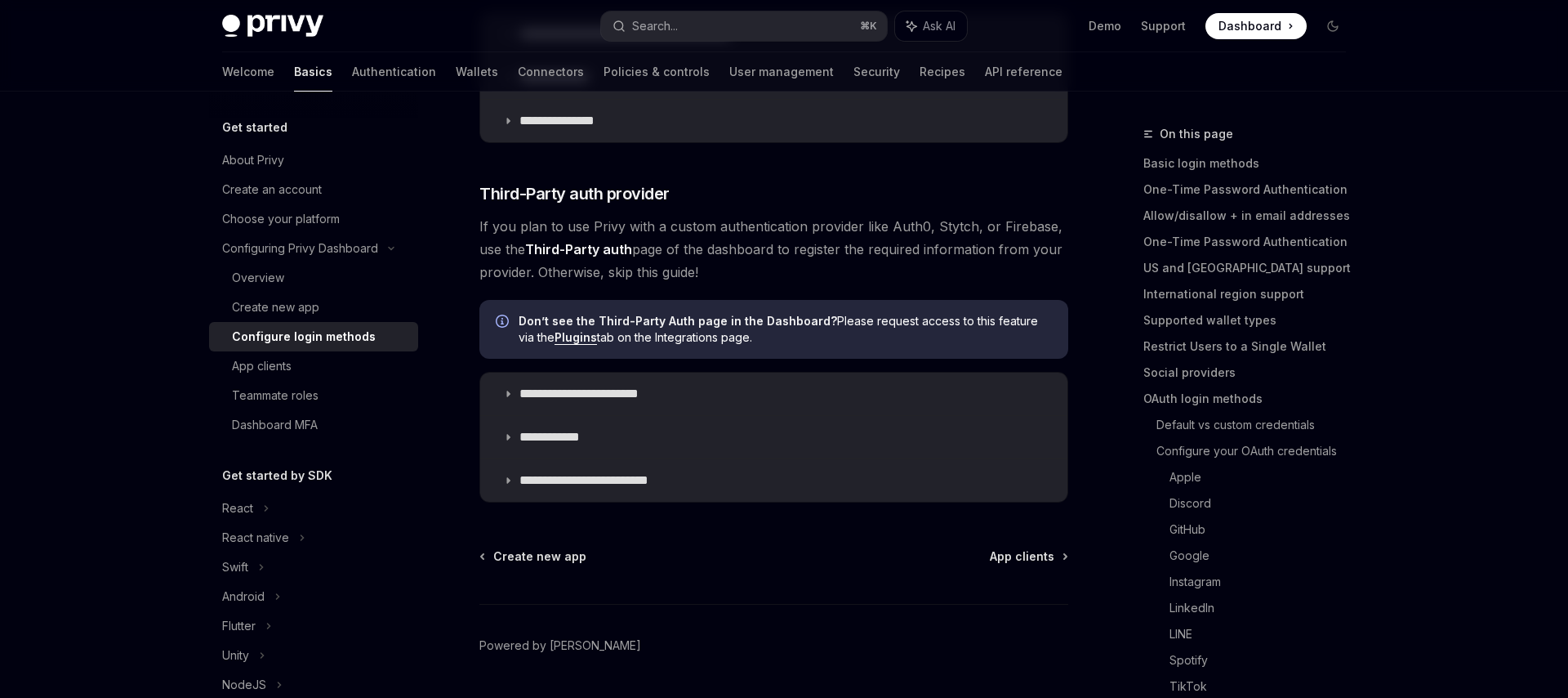
scroll to position [865, 0]
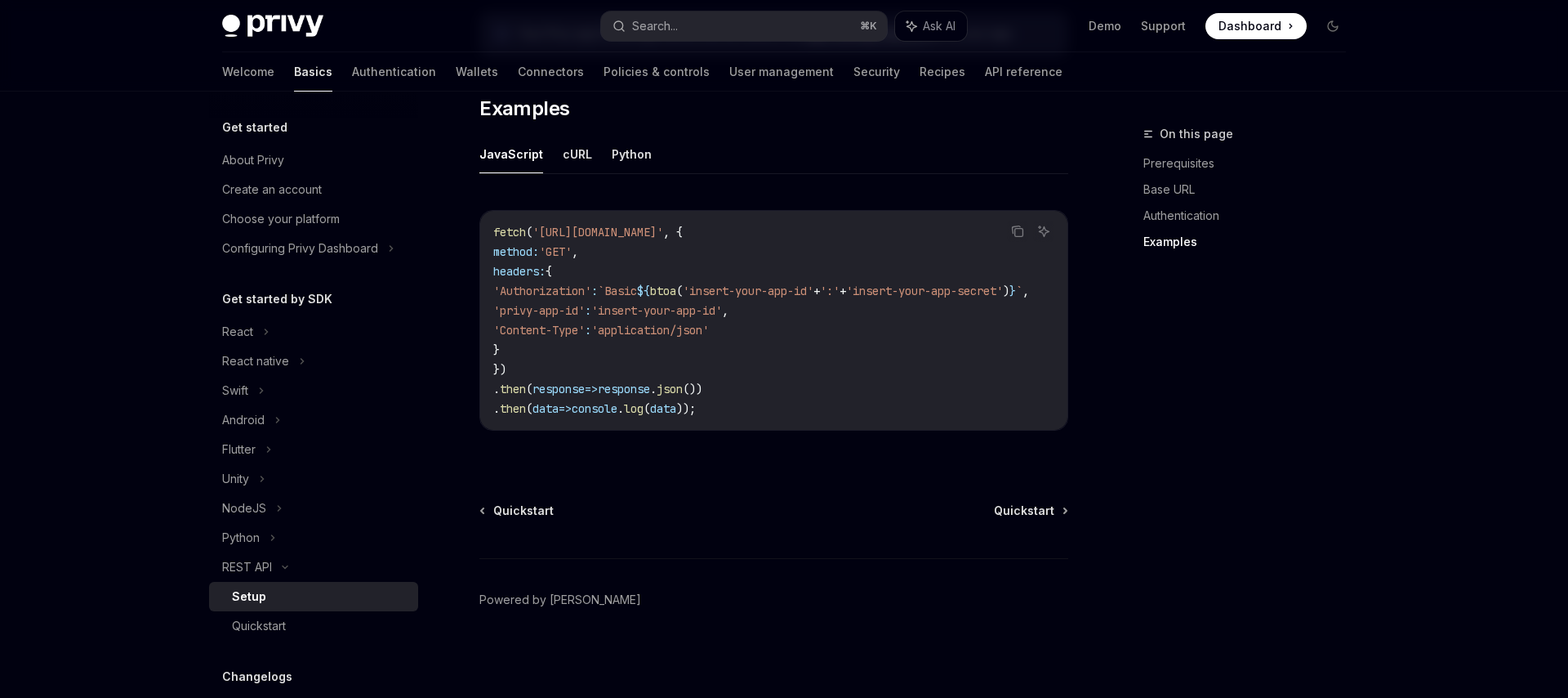
scroll to position [857, 0]
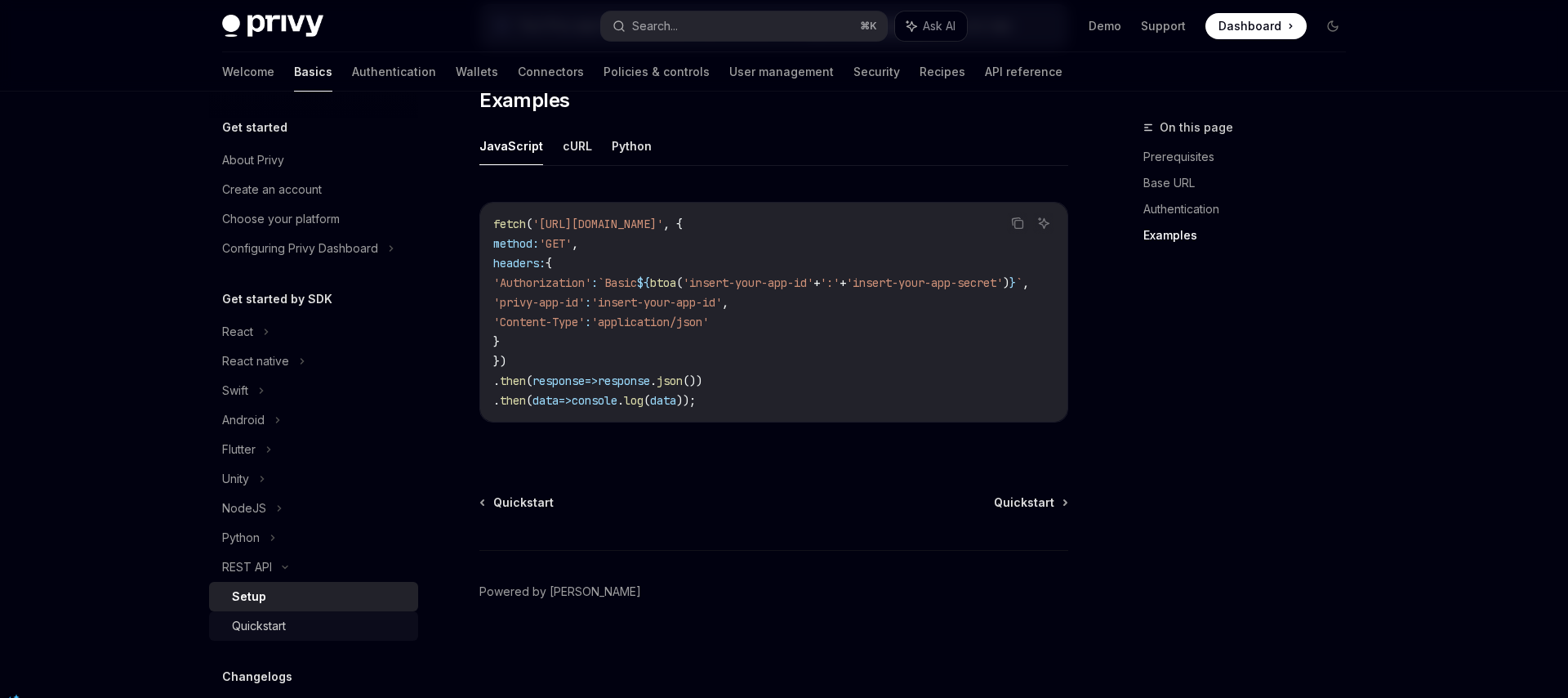
click at [297, 620] on div "Quickstart" at bounding box center [320, 626] width 176 height 20
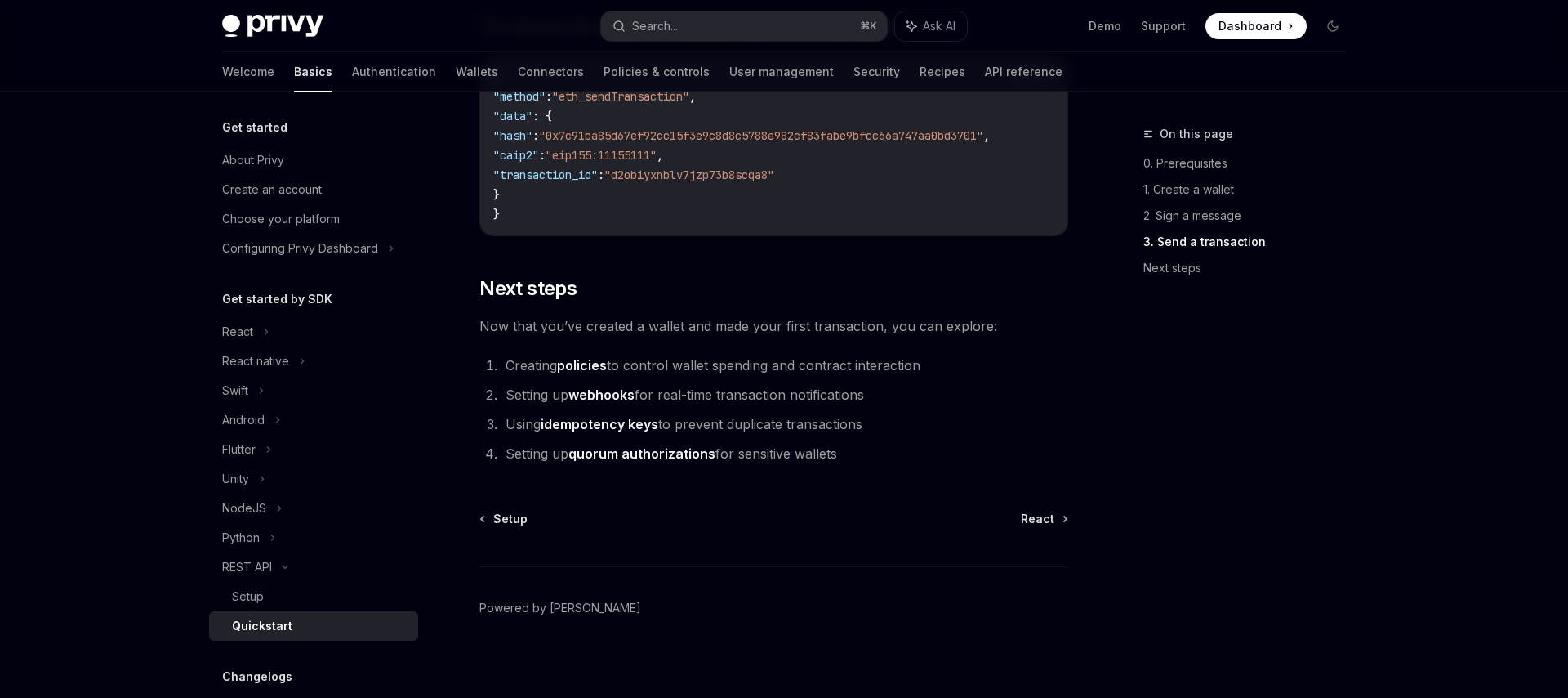
scroll to position [2185, 0]
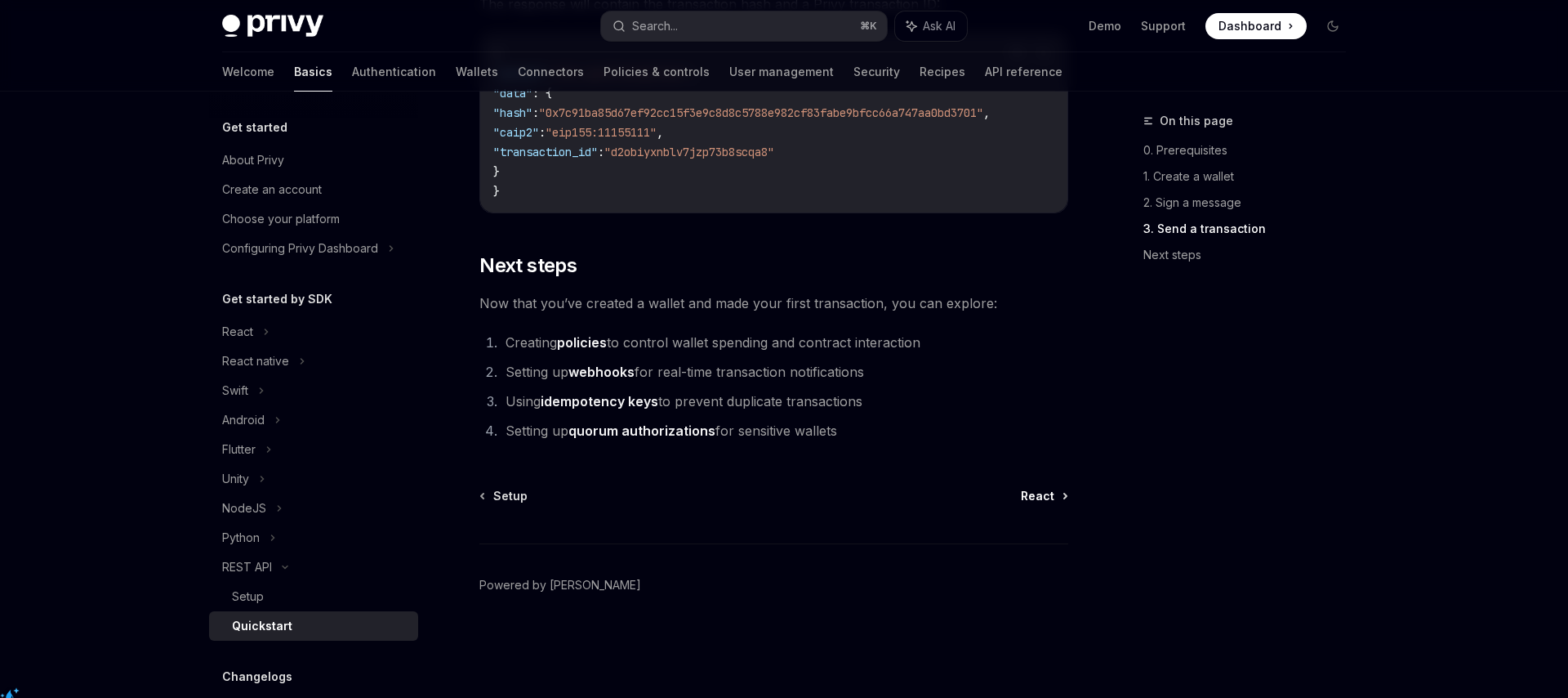
click at [1053, 504] on span "React" at bounding box center [1037, 496] width 33 height 16
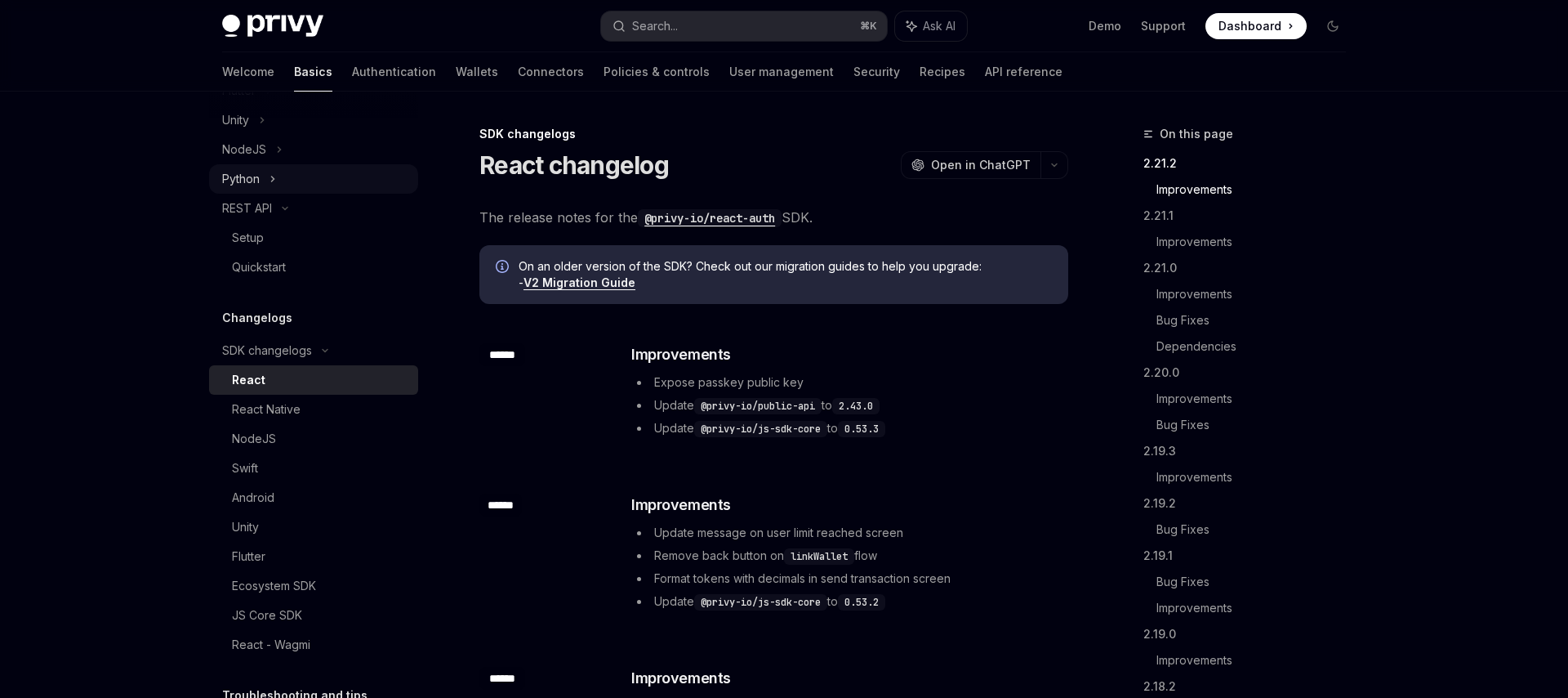
scroll to position [358, 0]
click at [255, 184] on div "Python" at bounding box center [241, 180] width 38 height 20
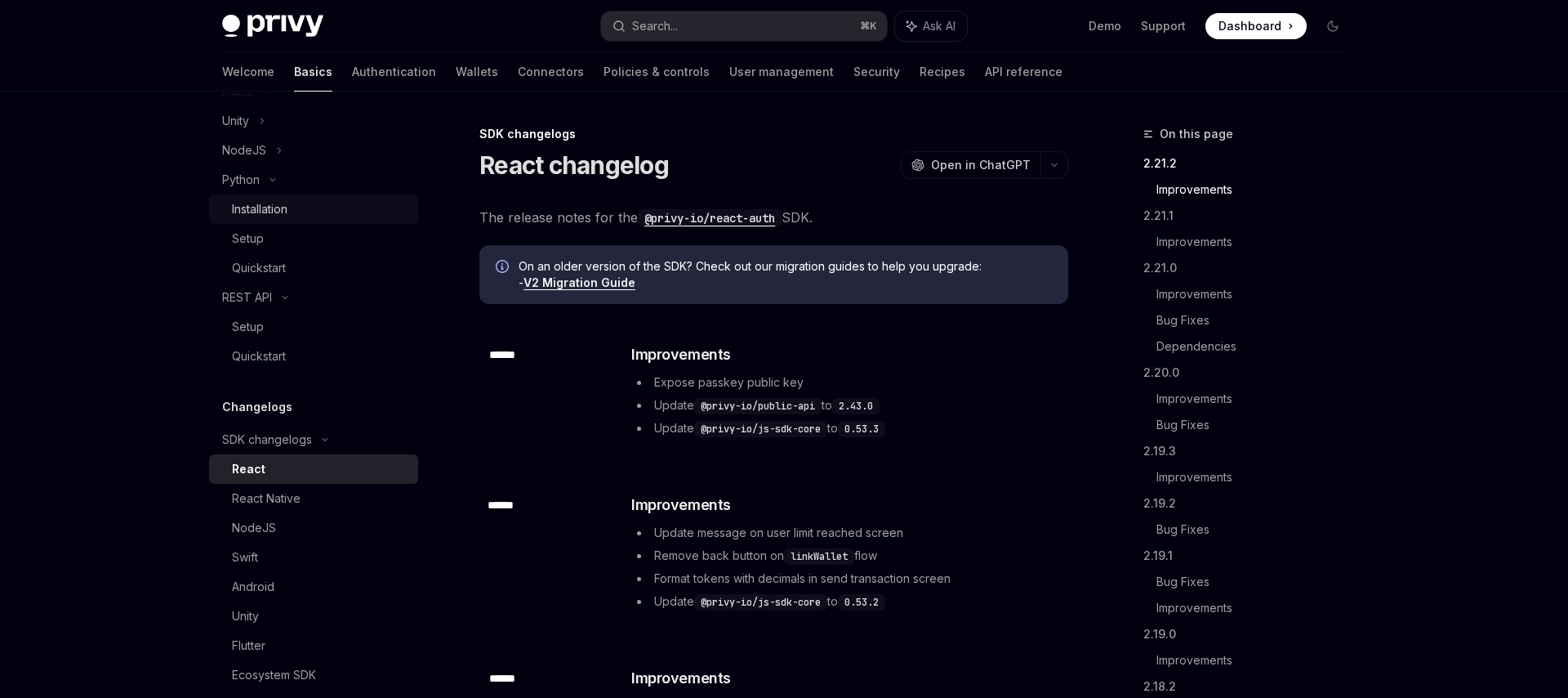
type textarea "*"
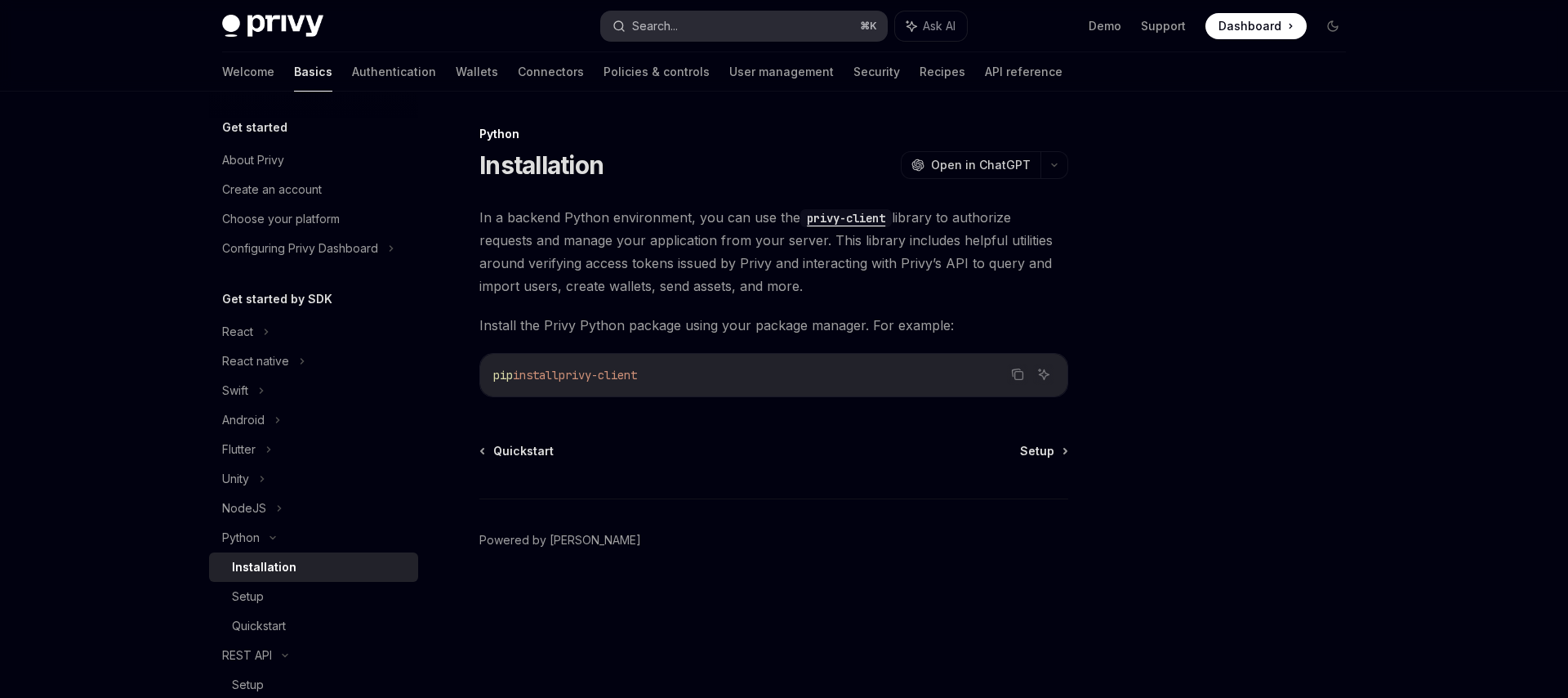
click at [711, 37] on button "Search... ⌘ K" at bounding box center [744, 26] width 286 height 30
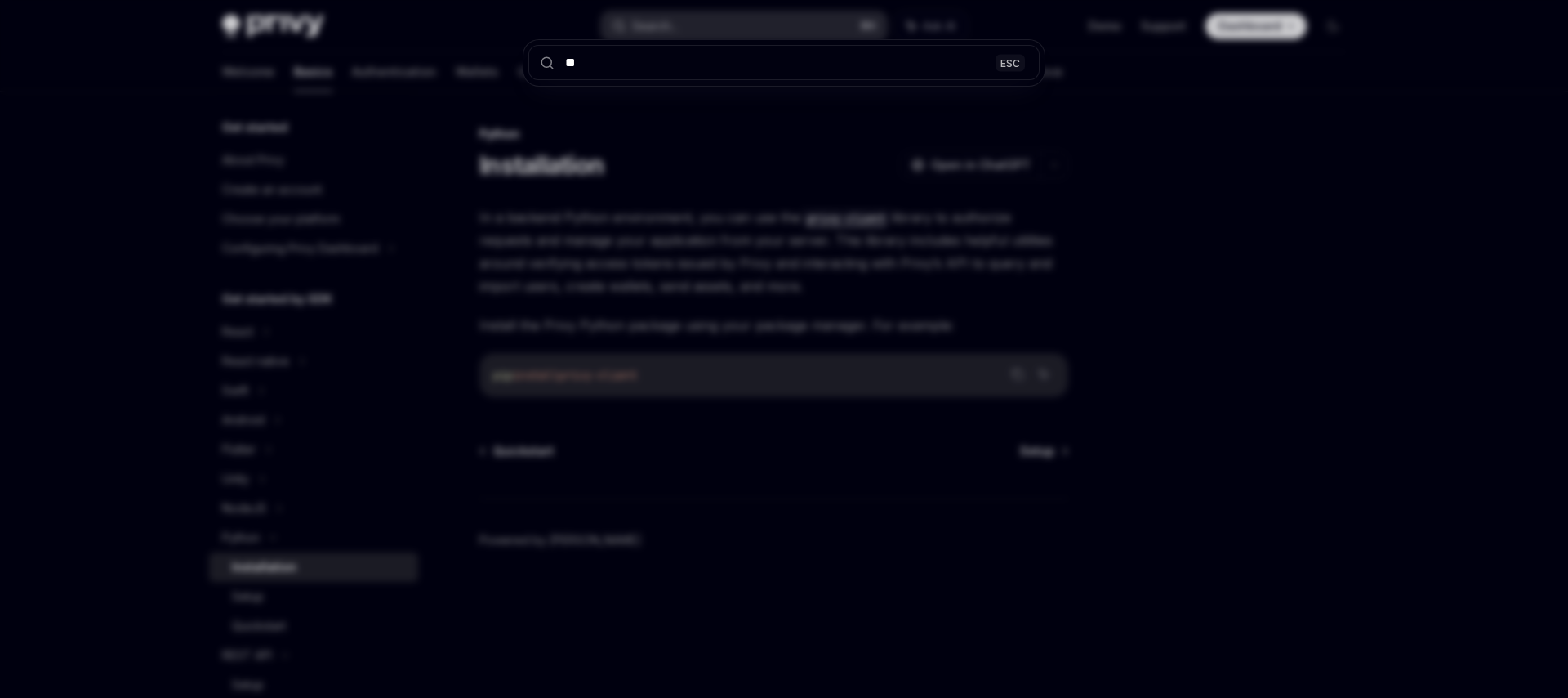
type input "**"
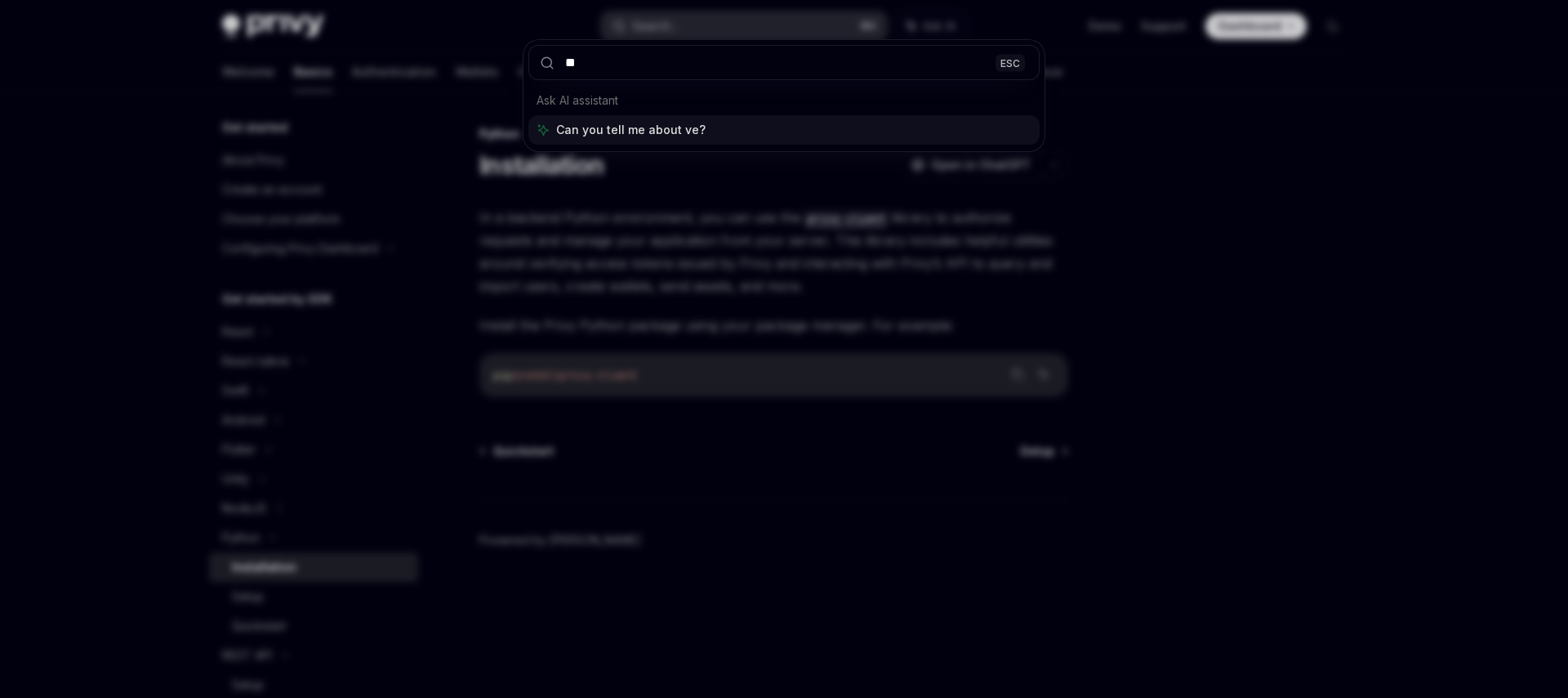
type textarea "*"
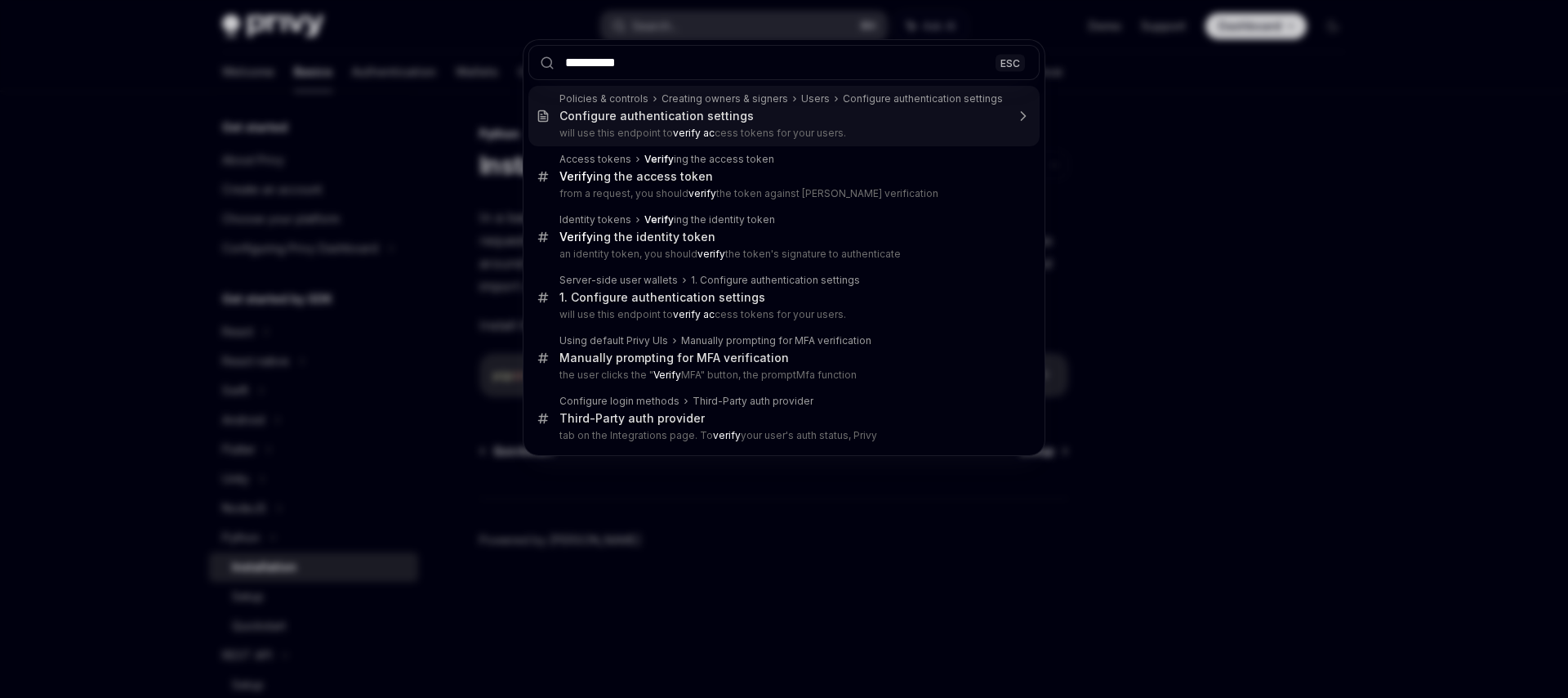
type input "**********"
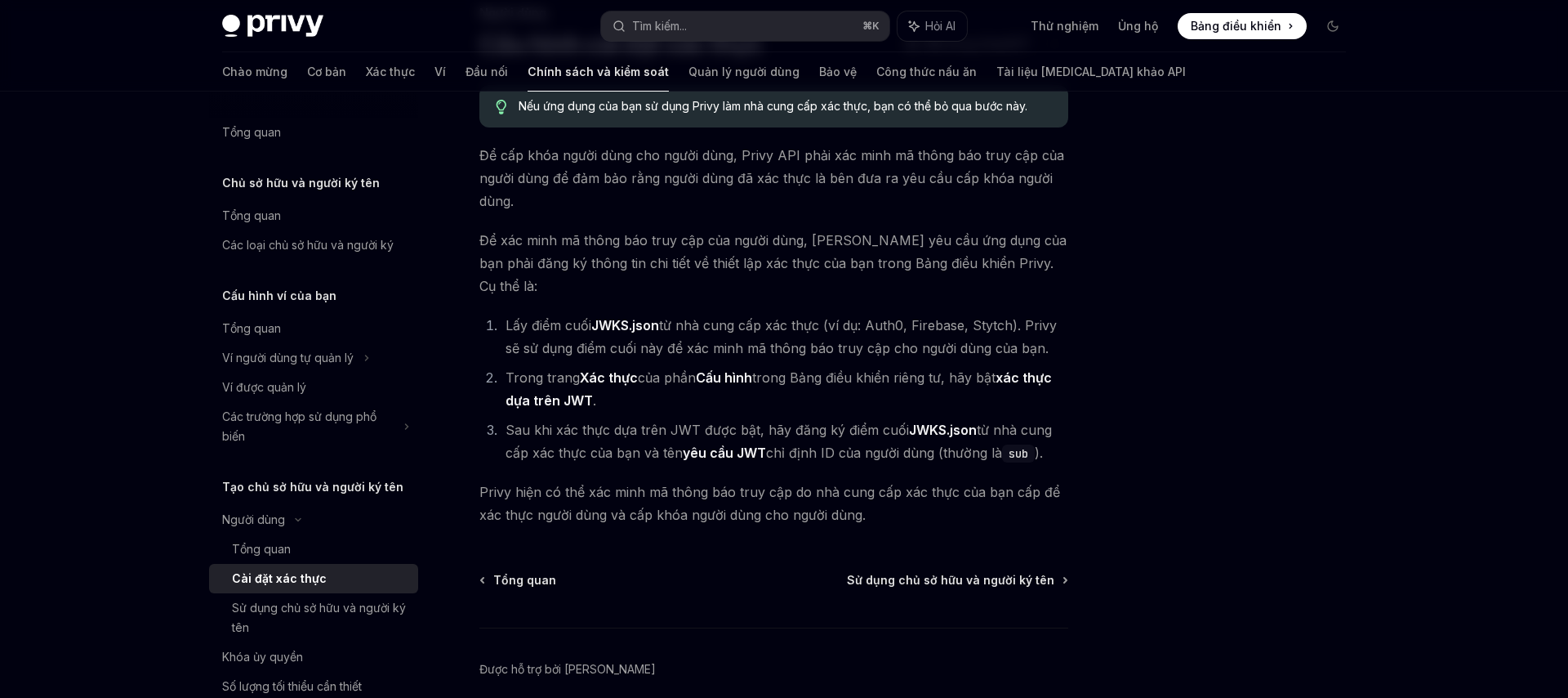
scroll to position [123, 0]
click at [1006, 571] on font "Sử dụng chủ sở hữu và người ký tên" at bounding box center [951, 577] width 208 height 14
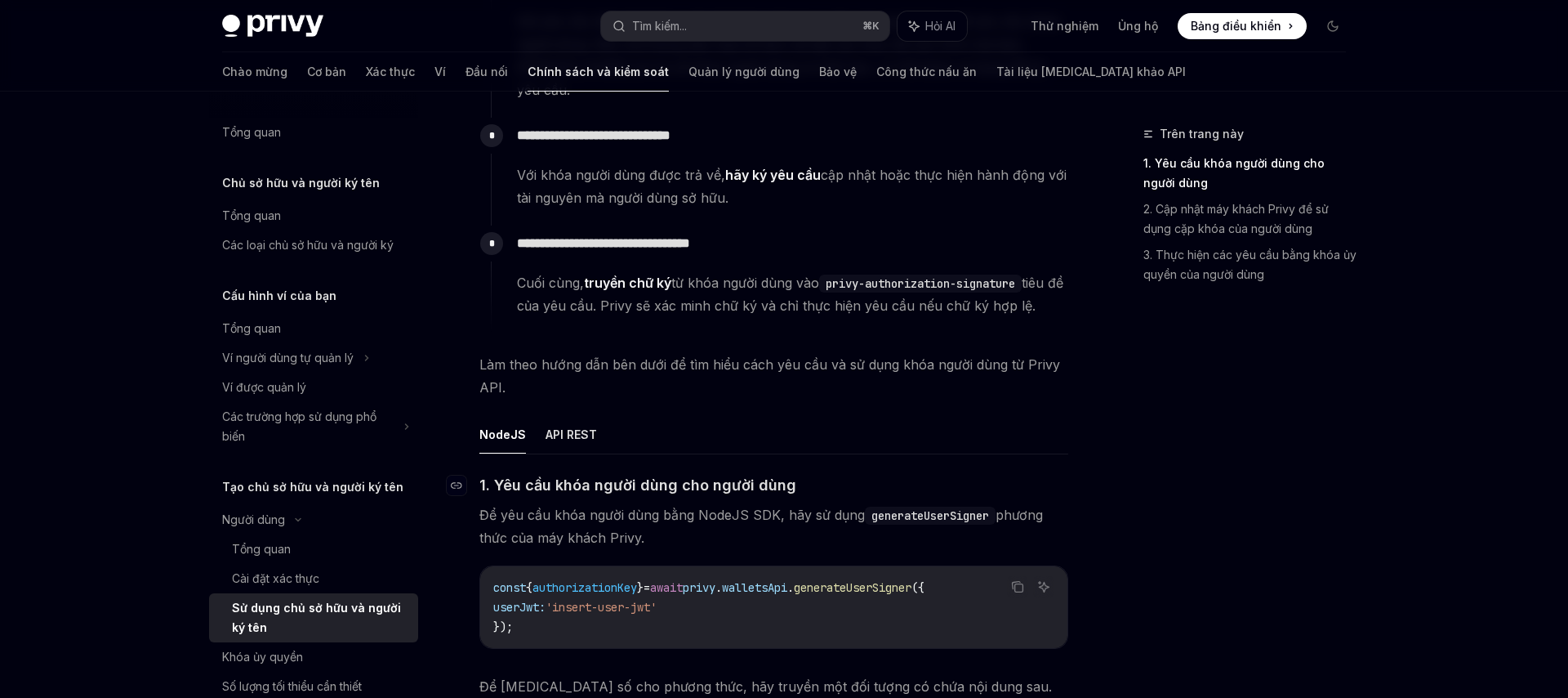
scroll to position [323, 0]
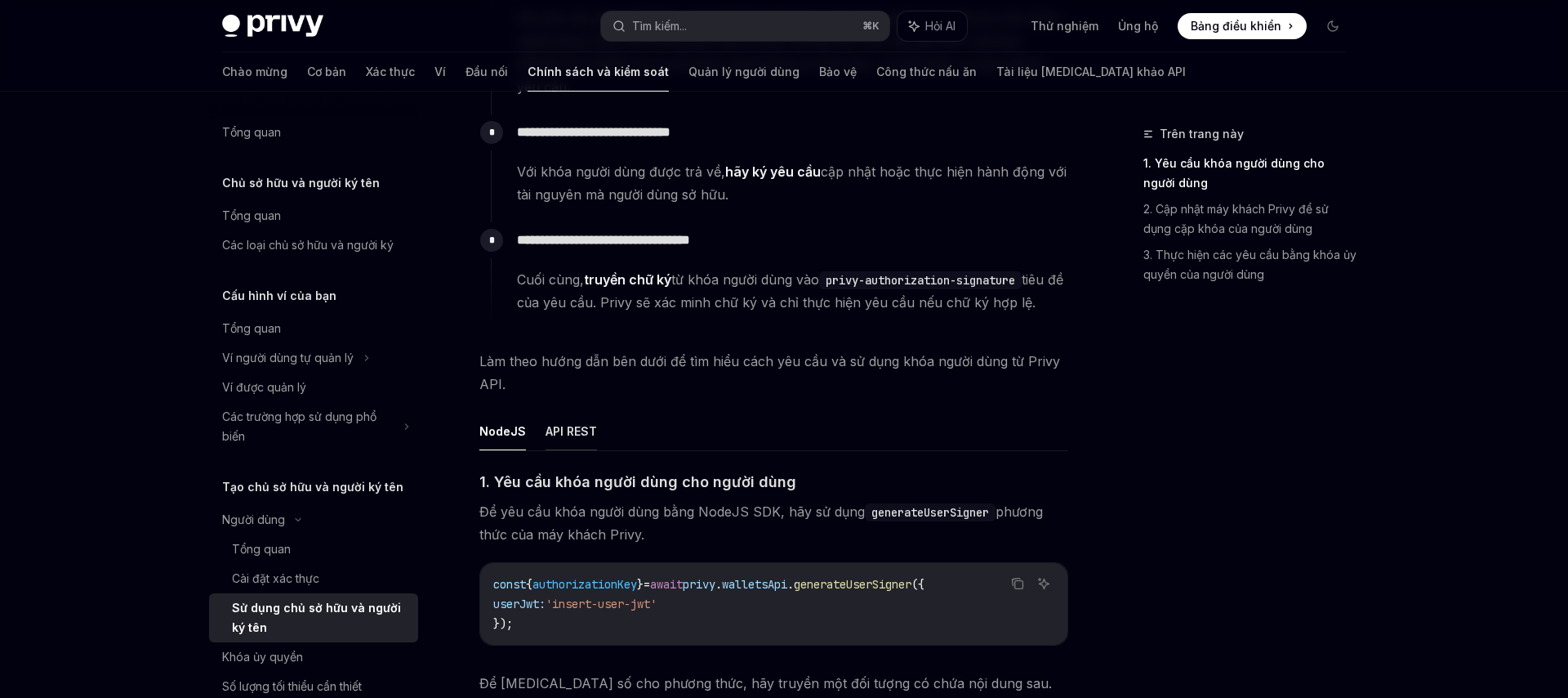
click at [584, 423] on button "API REST" at bounding box center [571, 431] width 51 height 39
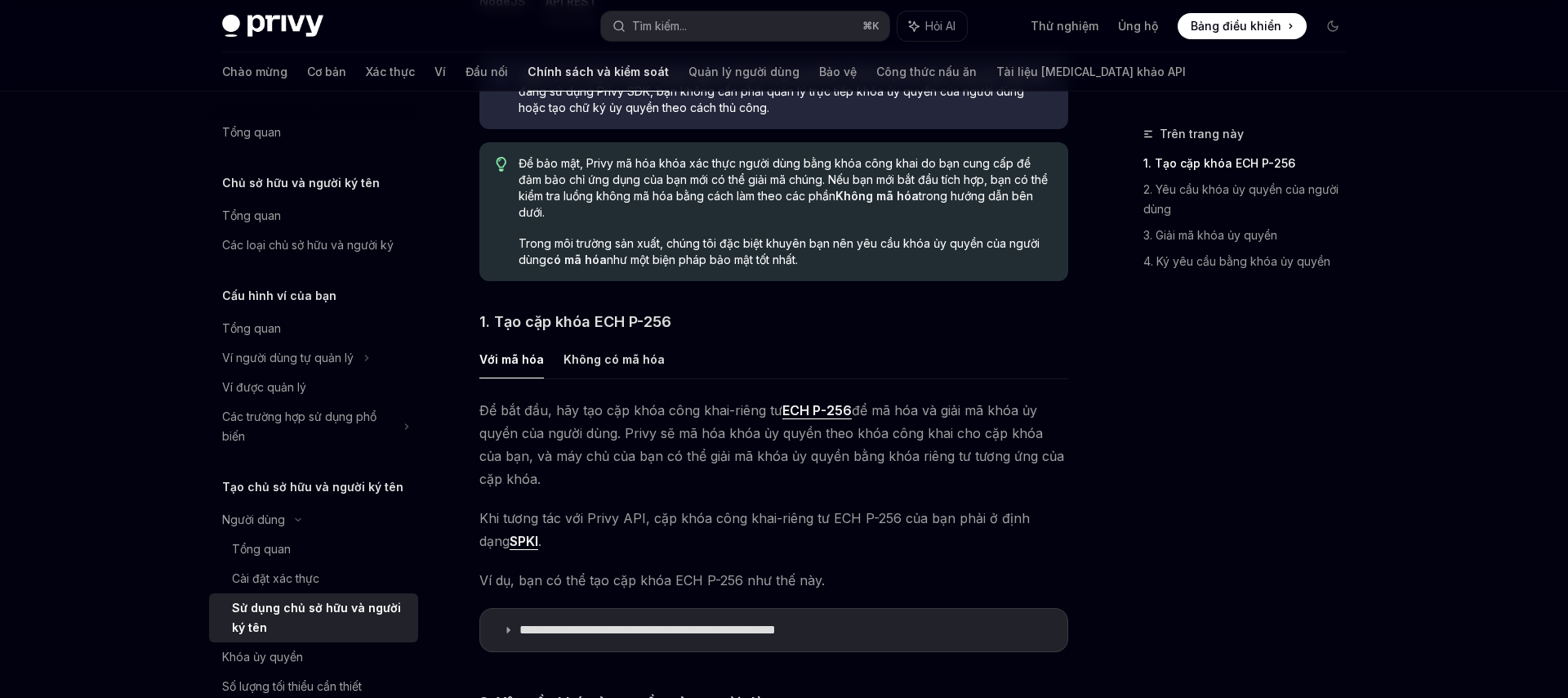
scroll to position [758, 0]
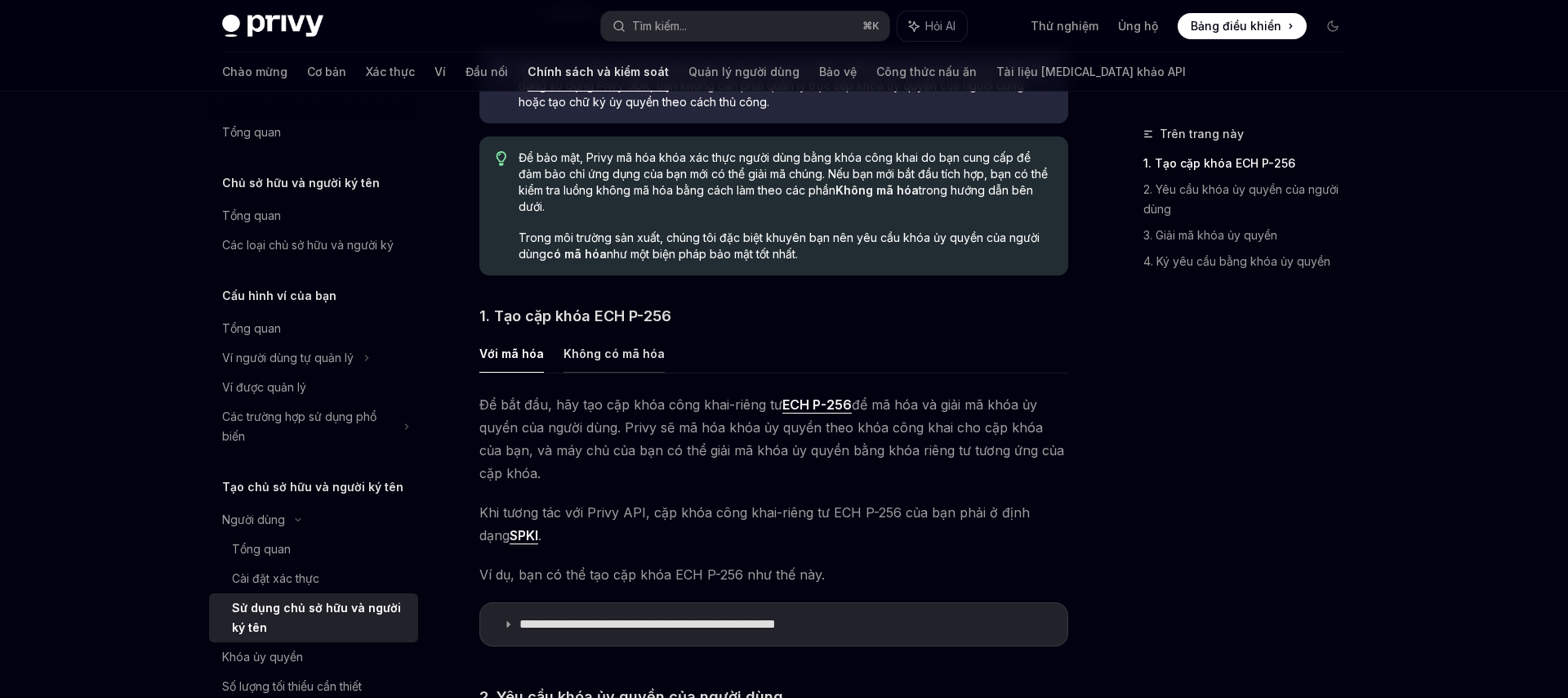
click at [598, 347] on font "Không có mã hóa" at bounding box center [614, 353] width 101 height 14
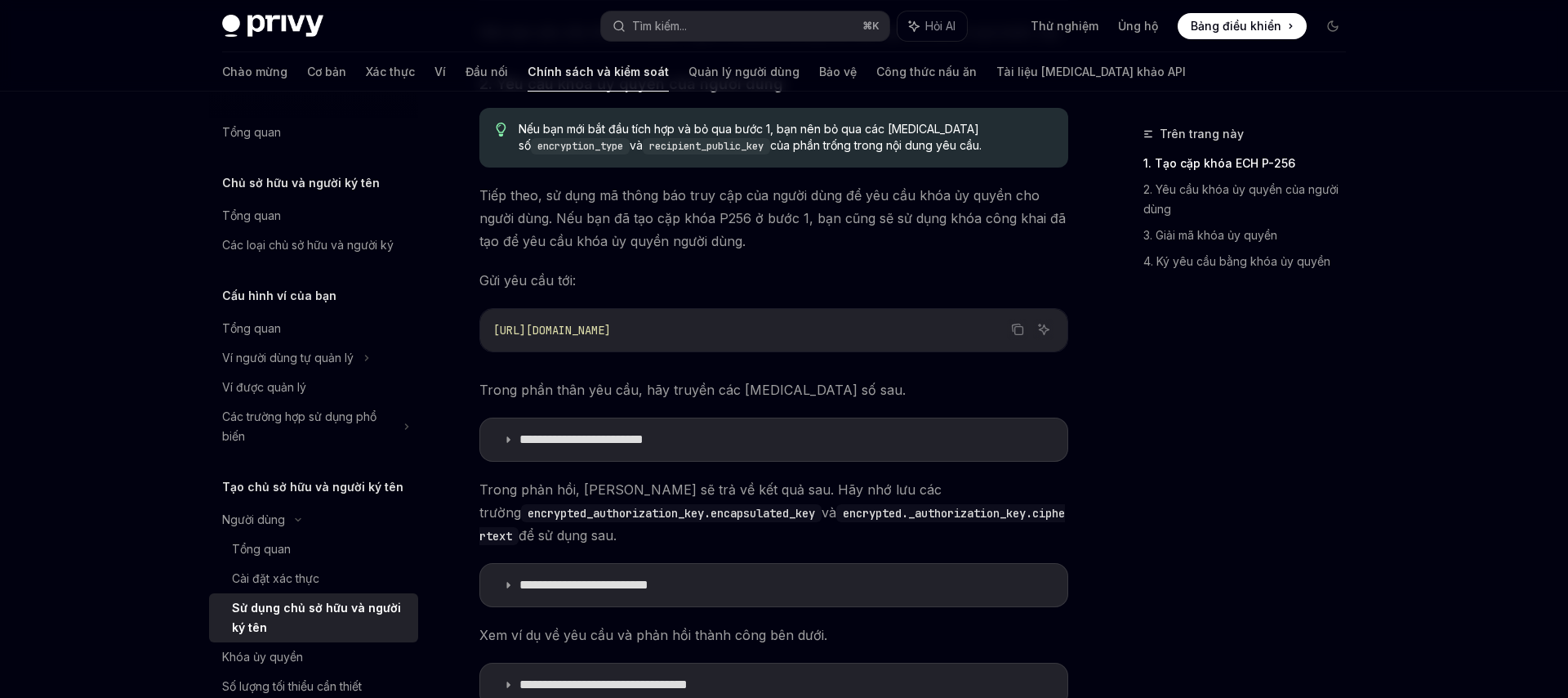
scroll to position [1141, 0]
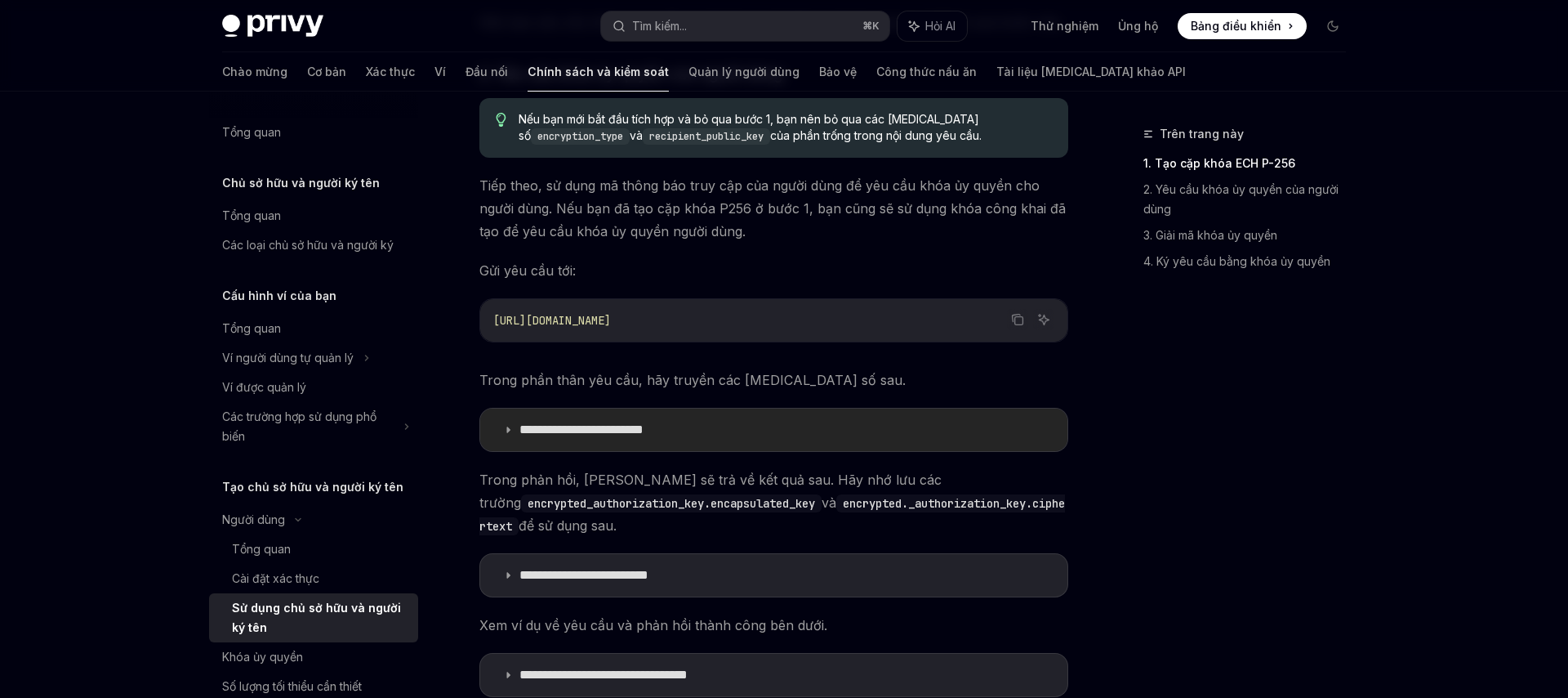
click at [612, 416] on summary "**********" at bounding box center [774, 429] width 587 height 42
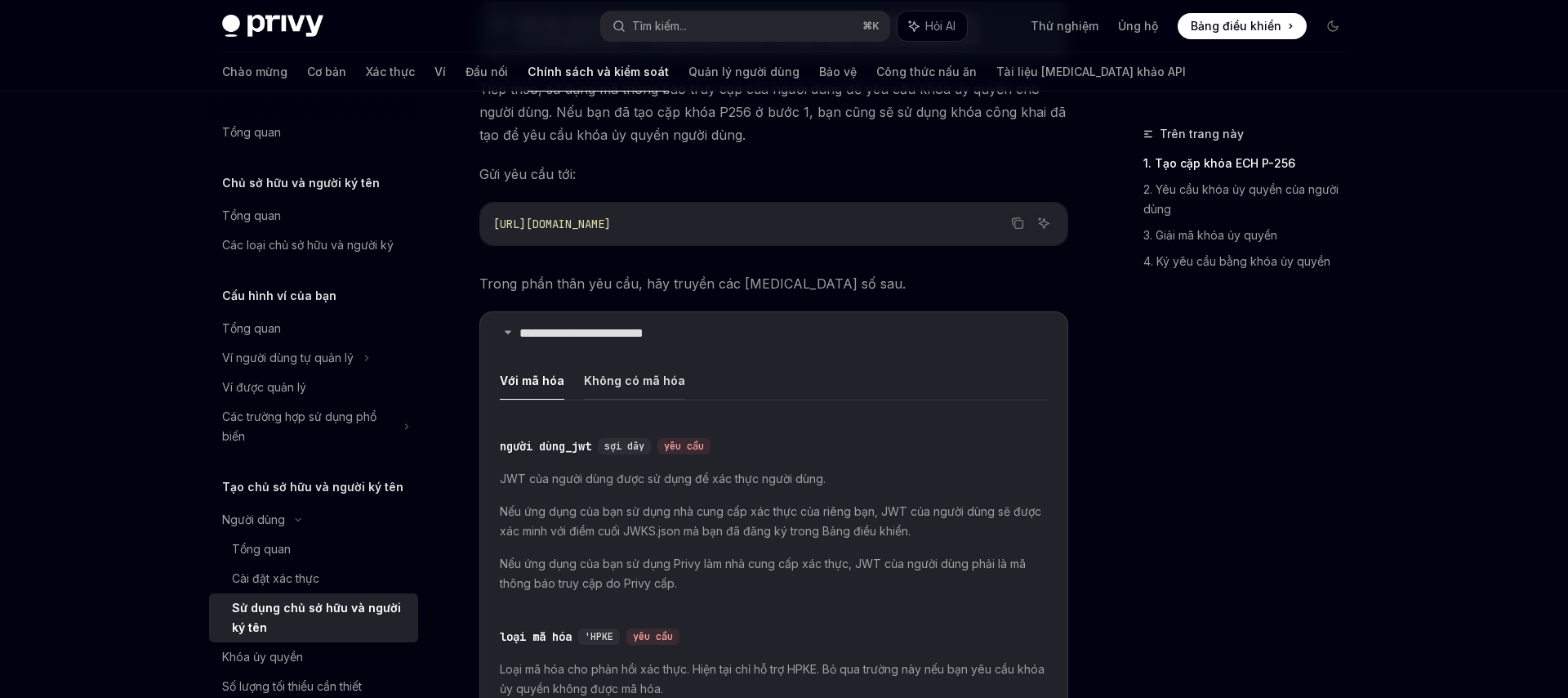
click at [618, 370] on button "Không có mã hóa" at bounding box center [635, 380] width 101 height 39
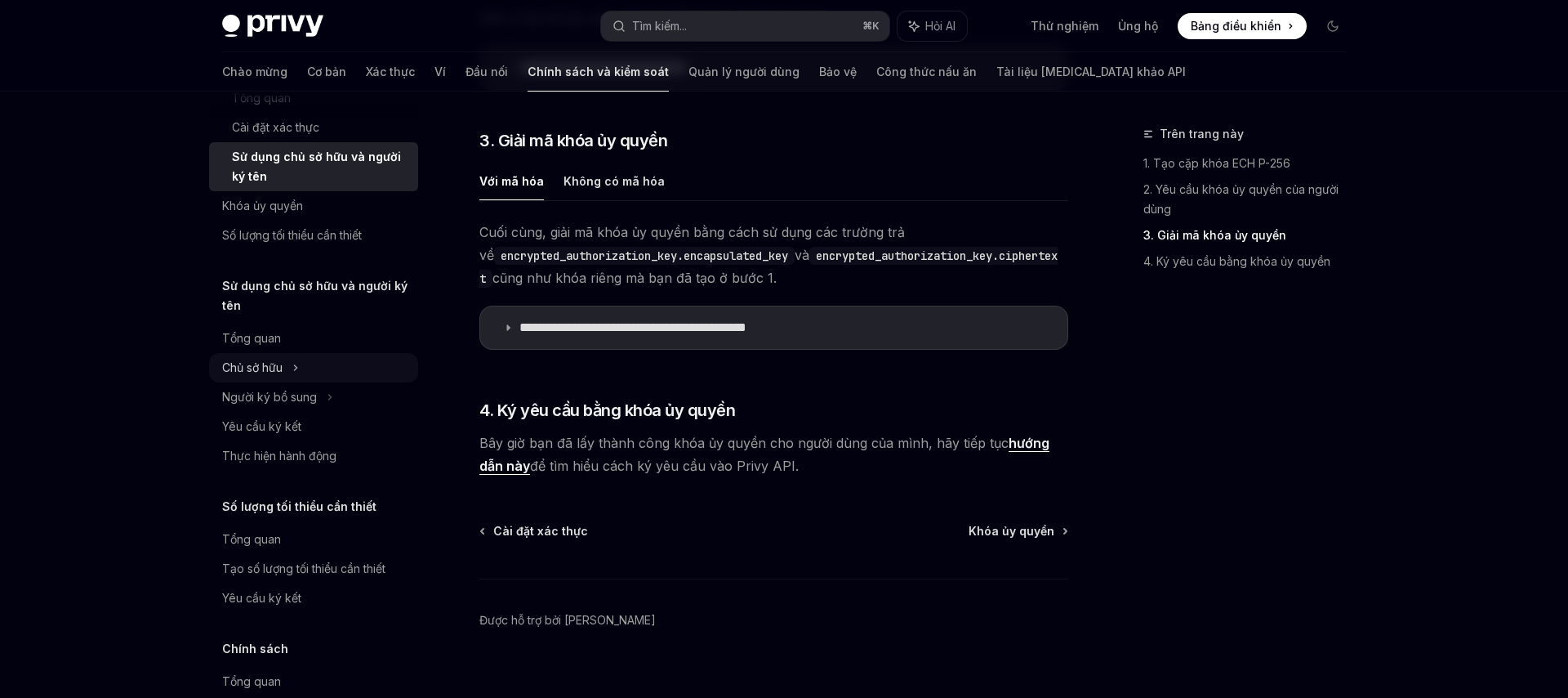
scroll to position [461, 0]
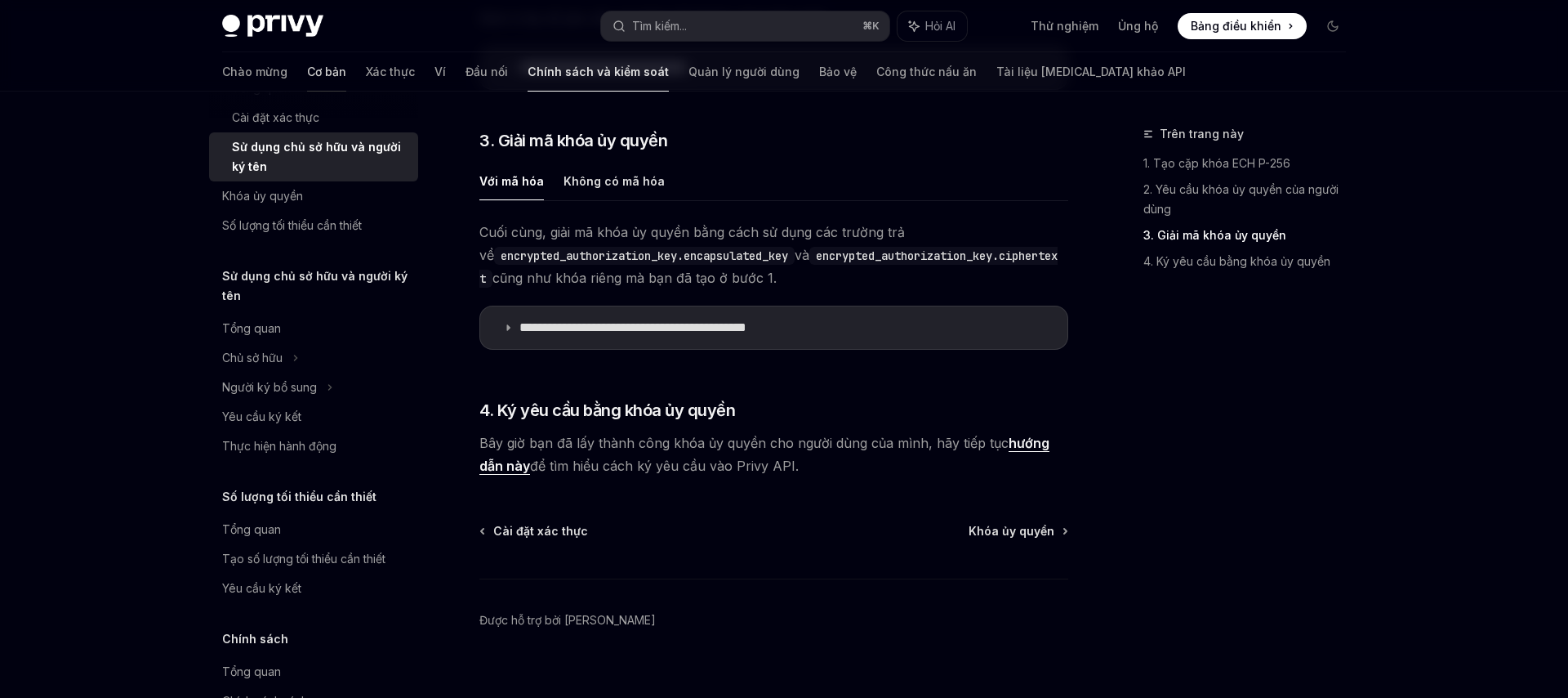
click at [307, 79] on font "Cơ bản" at bounding box center [326, 72] width 39 height 16
type textarea "*"
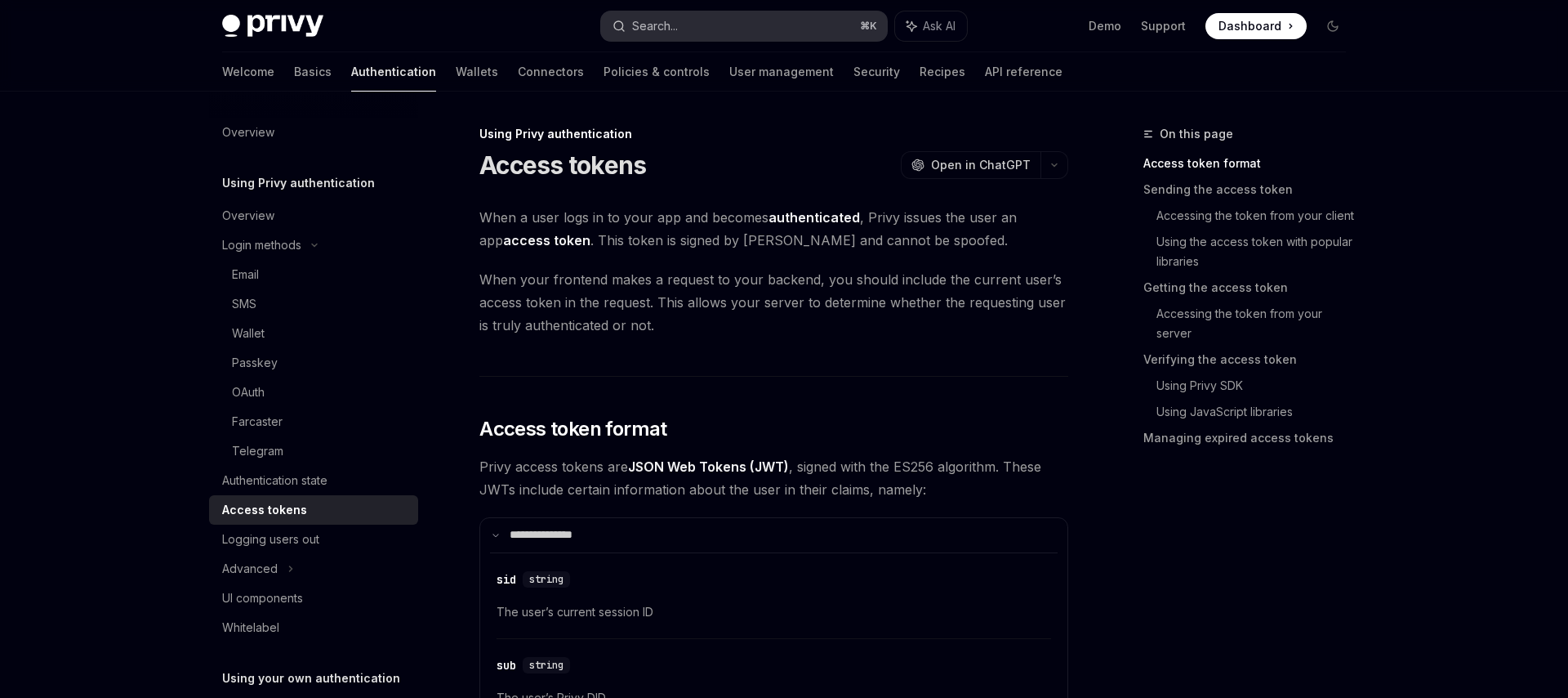
click at [748, 30] on button "Search... ⌘ K" at bounding box center [744, 26] width 286 height 30
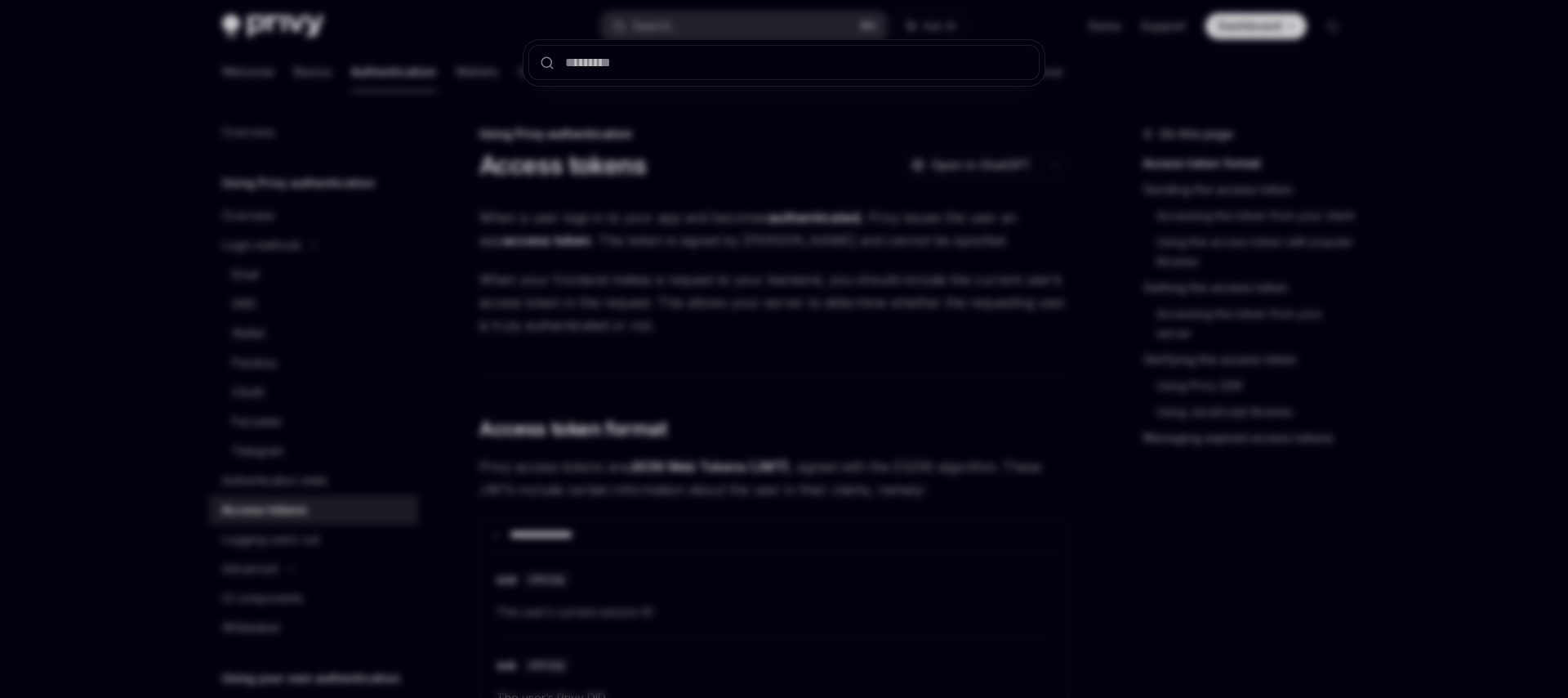
type input "**********"
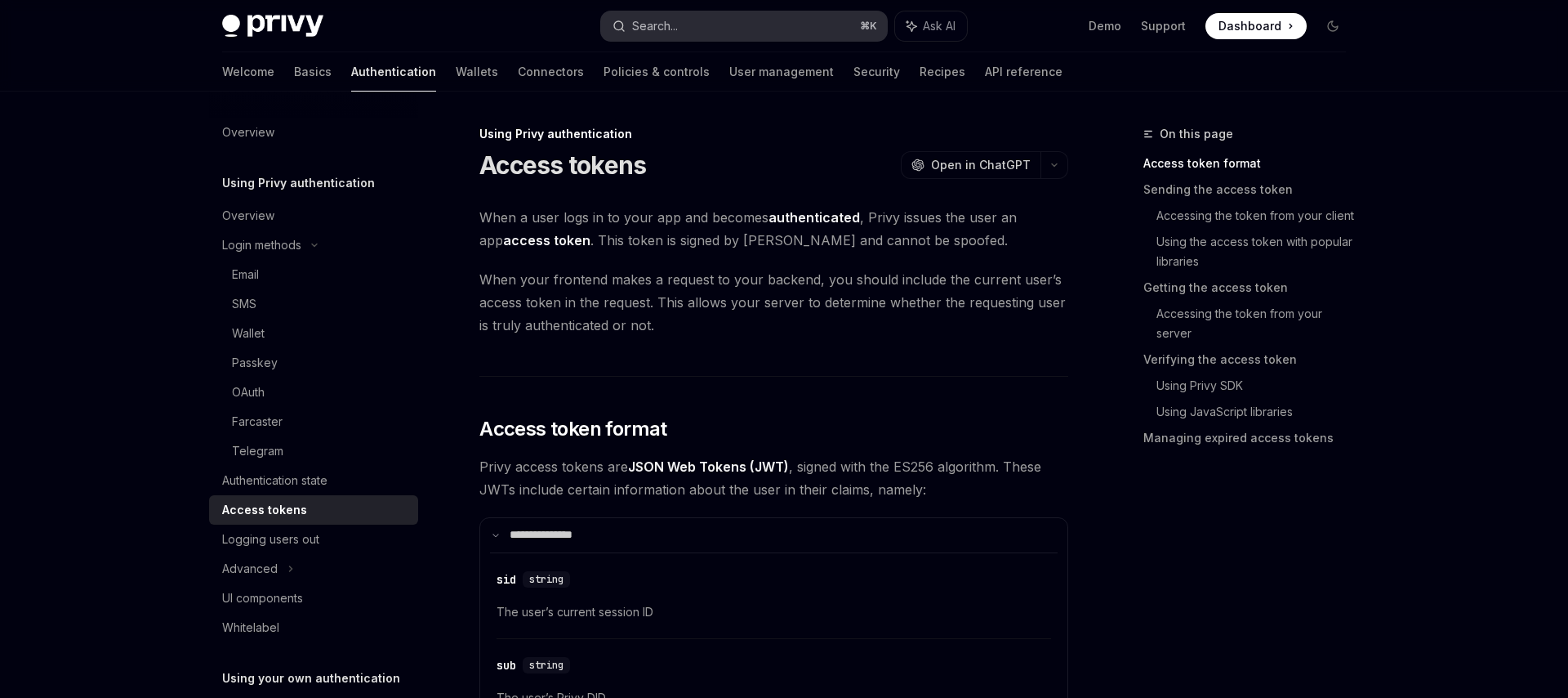
type textarea "*"
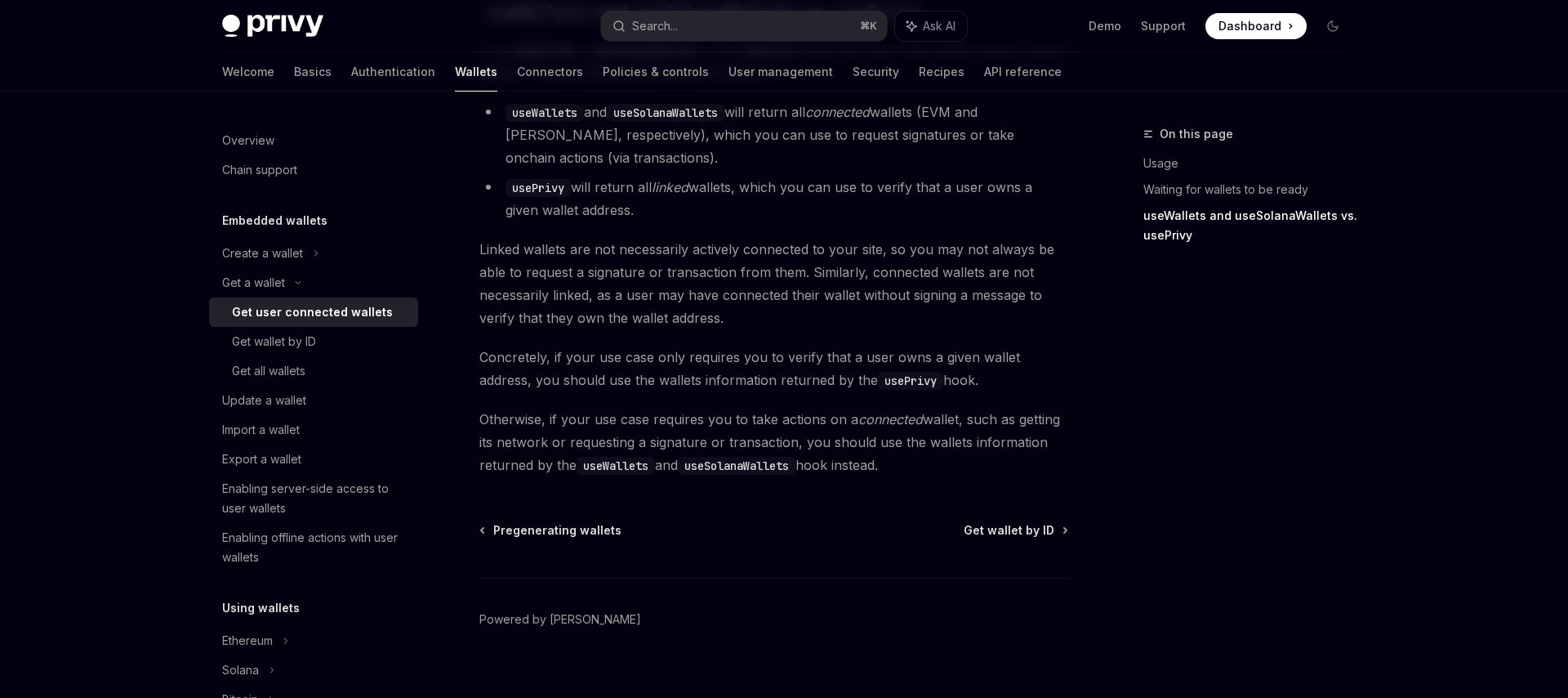
scroll to position [1510, 0]
